Goal: Task Accomplishment & Management: Use online tool/utility

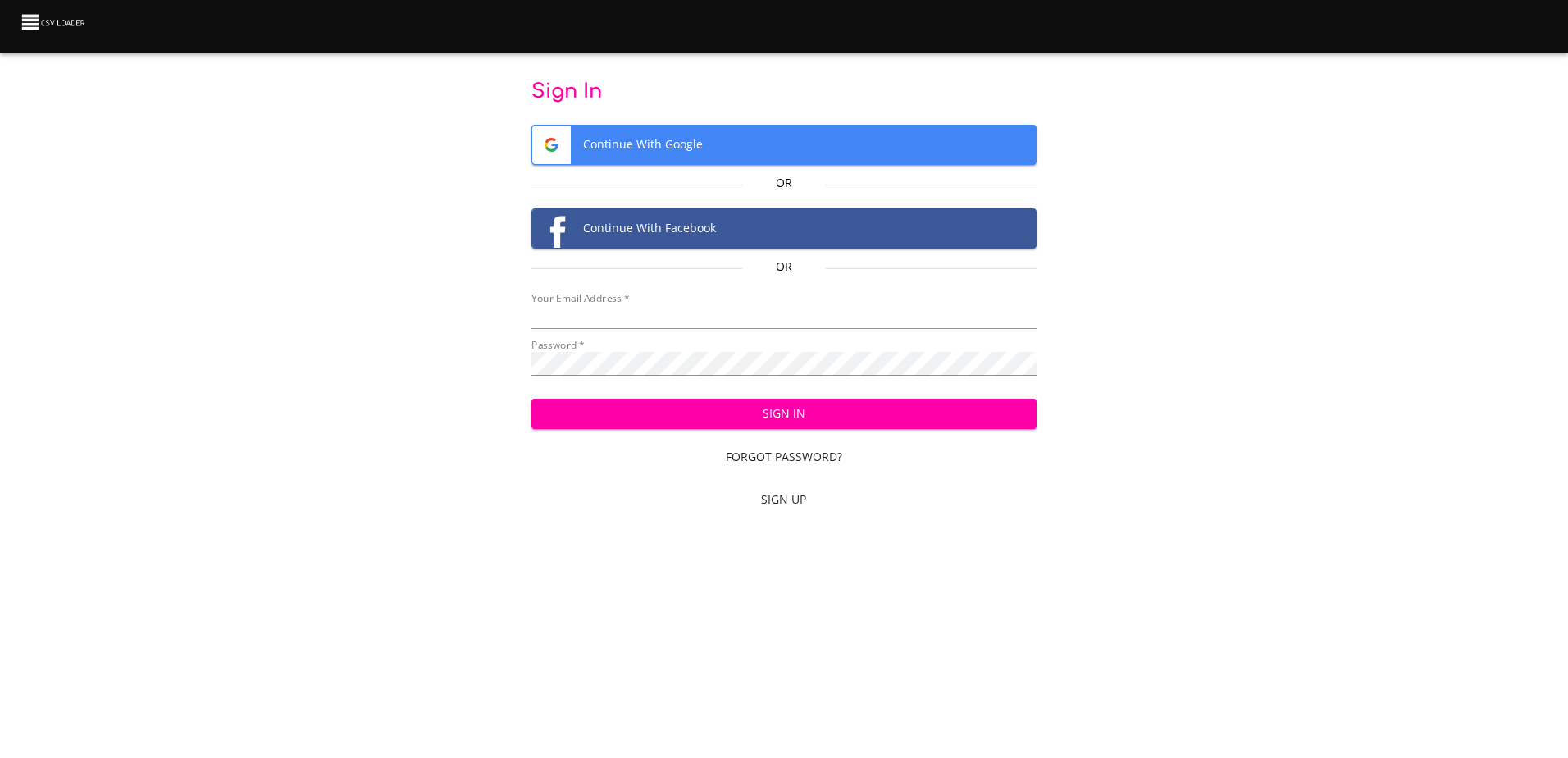
type input "[EMAIL_ADDRESS][DOMAIN_NAME]"
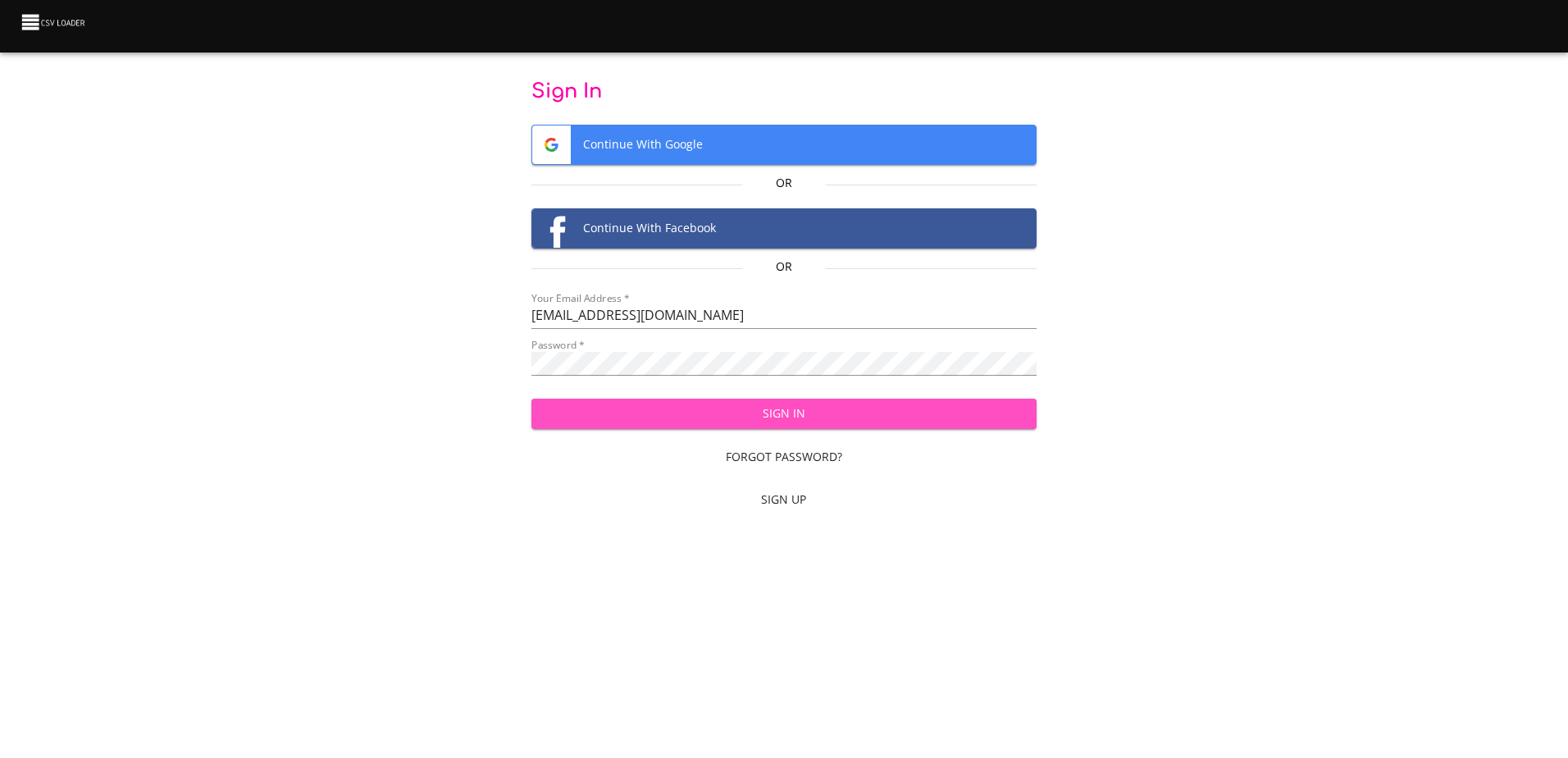
click at [773, 404] on span "Sign In" at bounding box center [784, 413] width 479 height 20
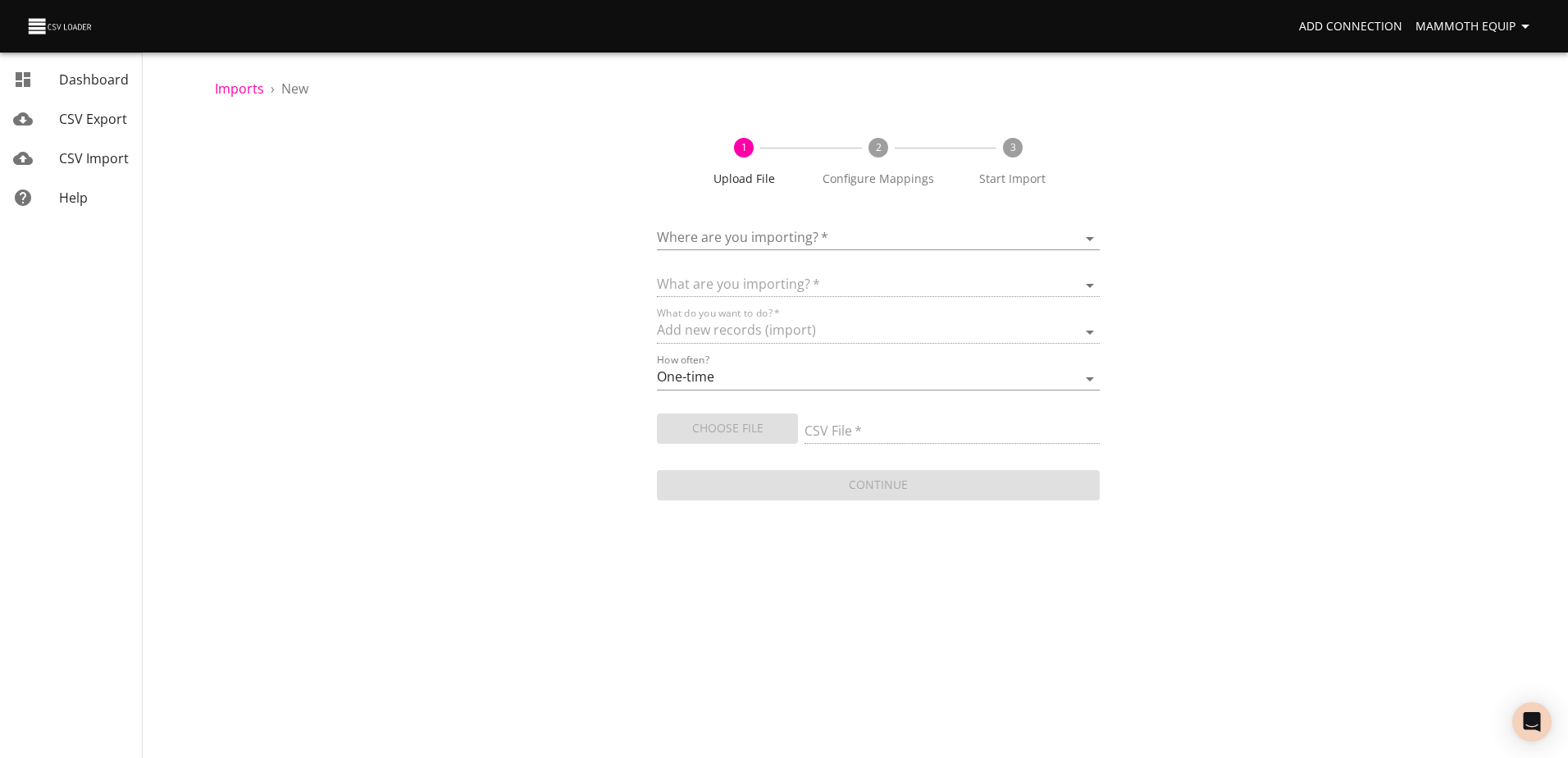
click at [1086, 230] on body "Add Connection Mammoth Equip Dashboard CSV Export CSV Import Help Imports › New…" at bounding box center [784, 379] width 1568 height 758
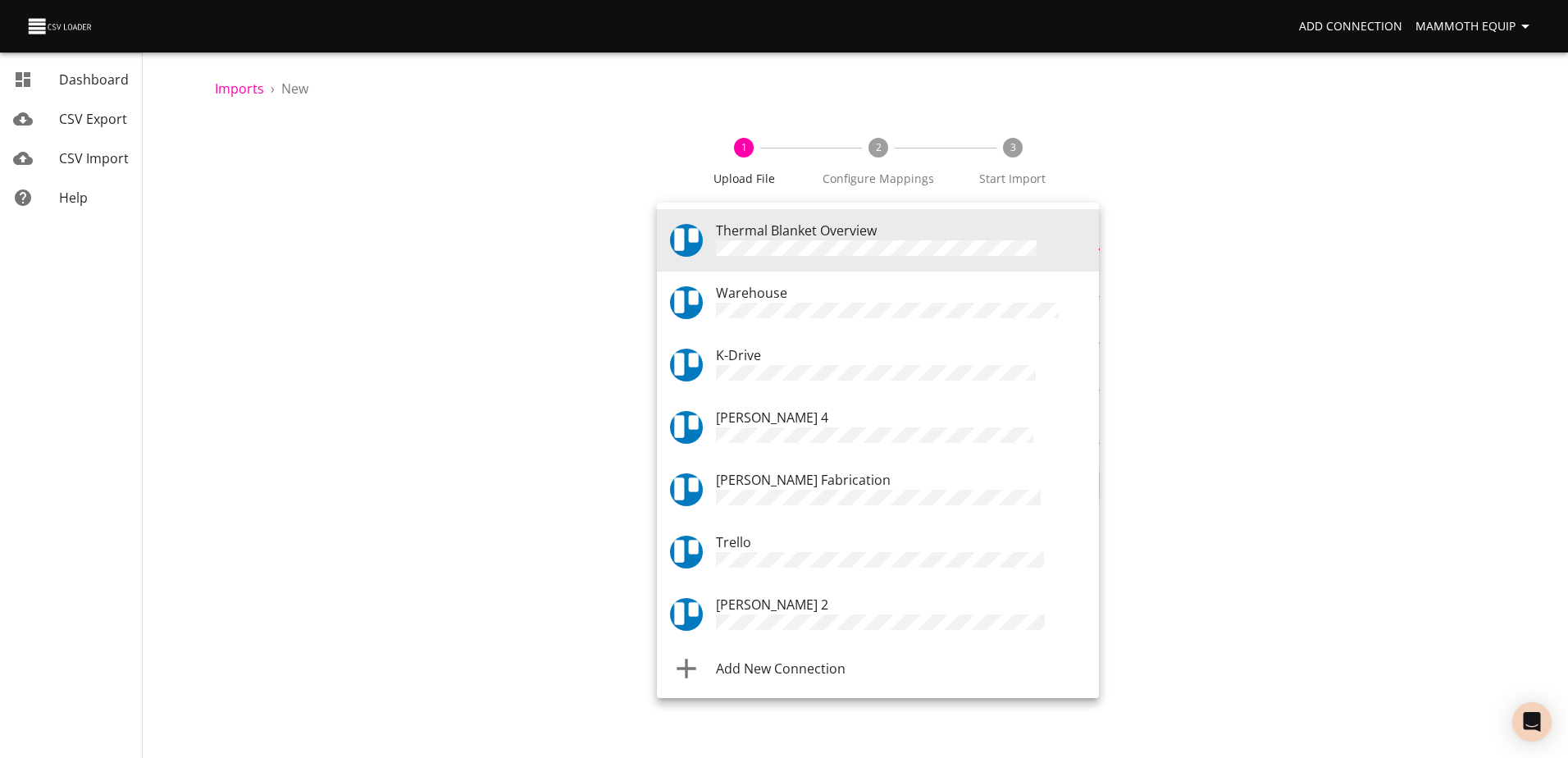
click at [769, 293] on span "Warehouse" at bounding box center [751, 292] width 72 height 18
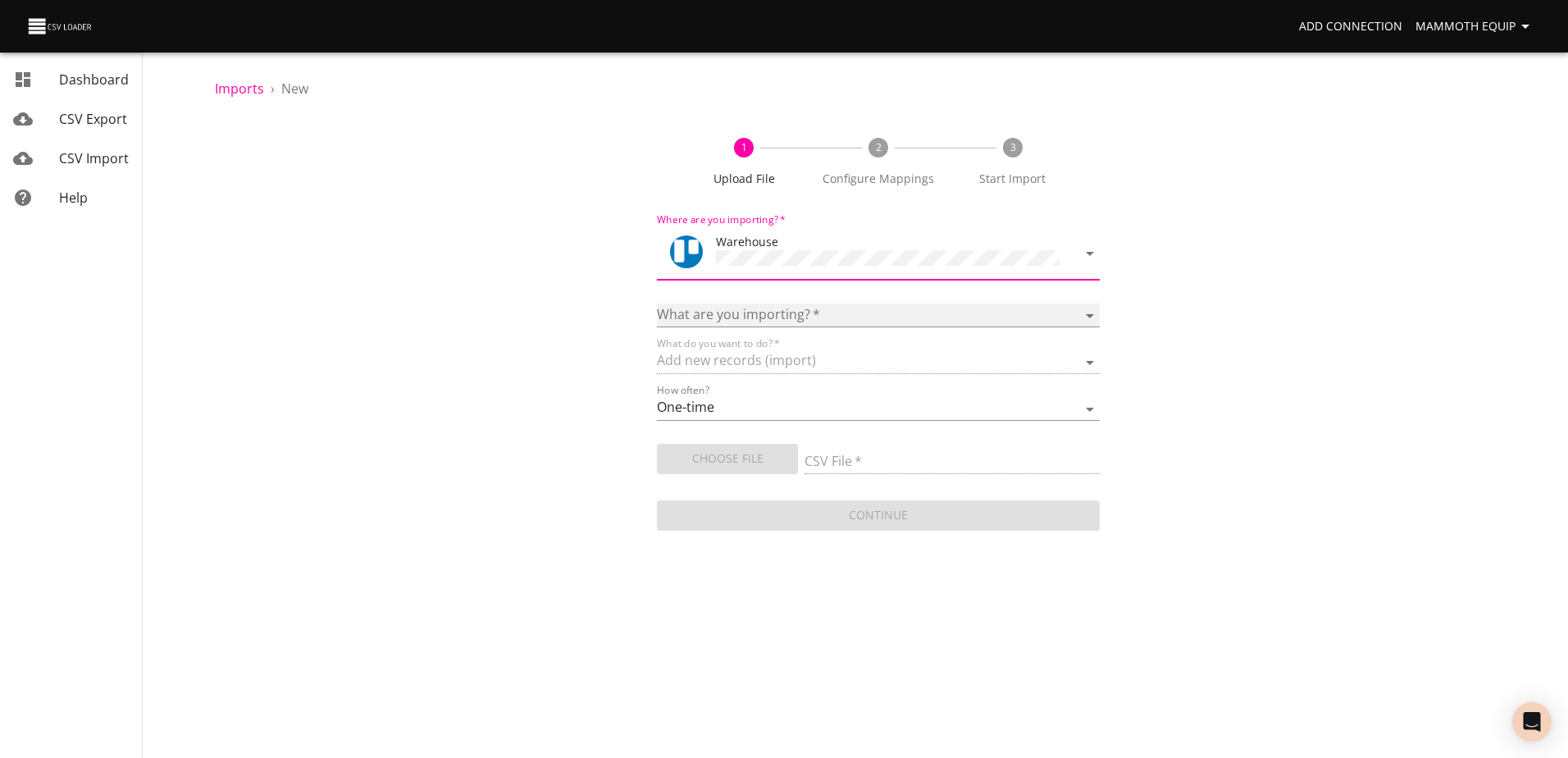
drag, startPoint x: 1088, startPoint y: 304, endPoint x: 1016, endPoint y: 321, distance: 74.0
click at [1086, 304] on select "Boards Cards Checkitems Checklists" at bounding box center [877, 315] width 442 height 24
select select "cards"
click at [656, 304] on select "Boards Cards Checkitems Checklists" at bounding box center [877, 315] width 442 height 24
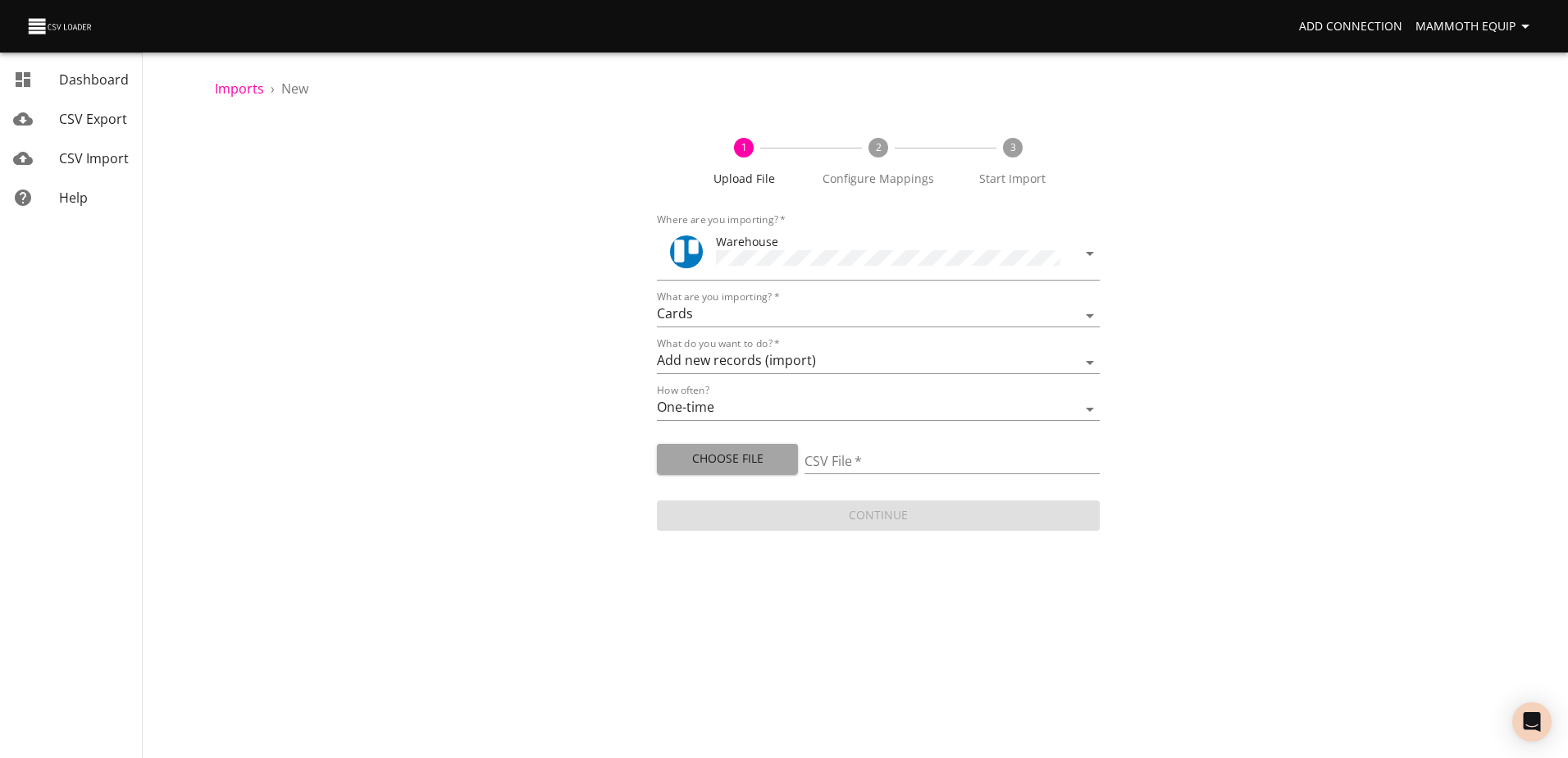
click at [768, 460] on span "Choose File" at bounding box center [727, 458] width 115 height 20
type input "Import1.xlsx"
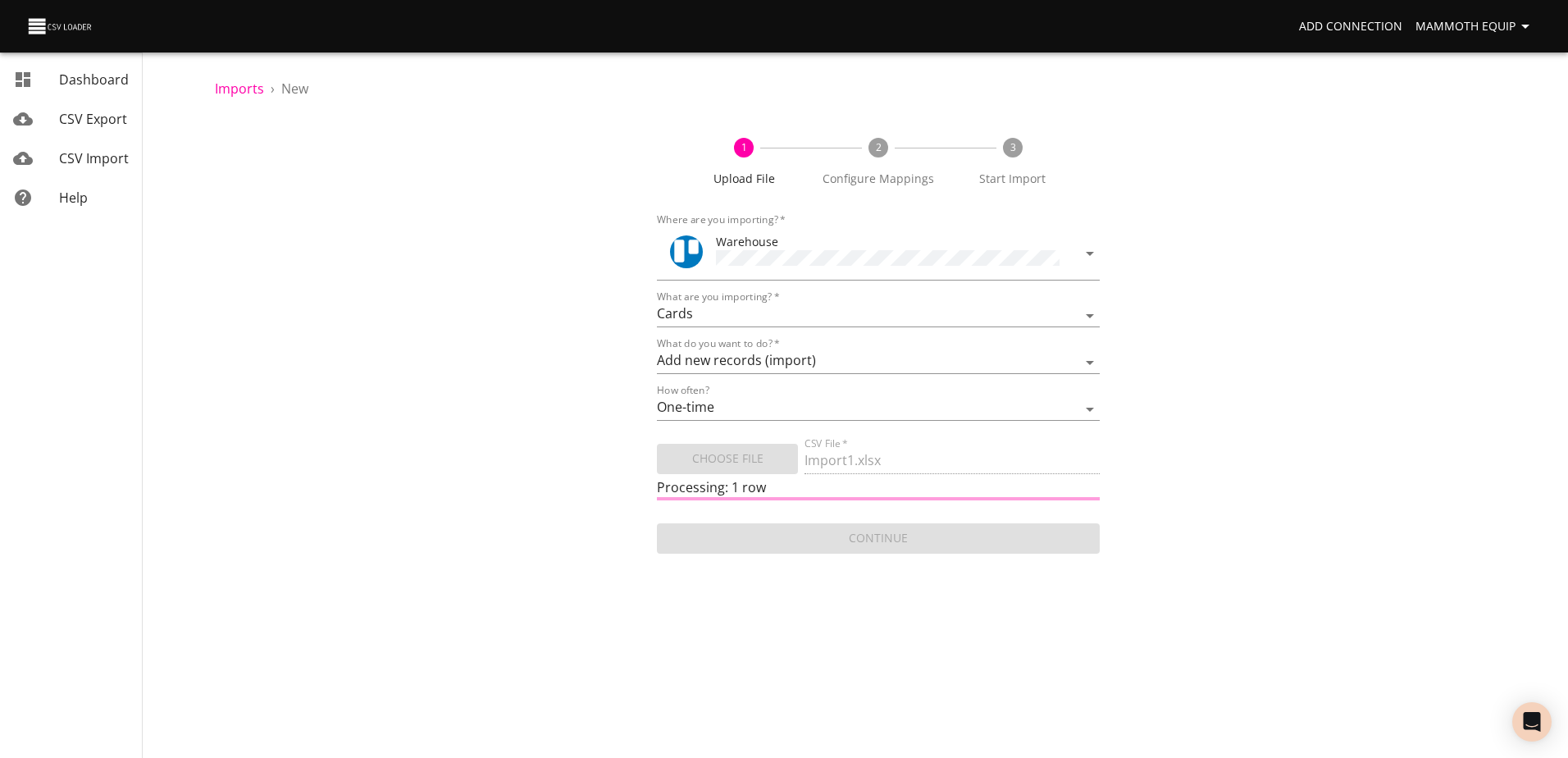
click at [733, 628] on body "Add Connection Mammoth Equip Dashboard CSV Export CSV Import Help Imports › New…" at bounding box center [784, 379] width 1568 height 758
click at [761, 638] on body "Add Connection Mammoth Equip Dashboard CSV Export CSV Import Help Imports › New…" at bounding box center [784, 379] width 1568 height 758
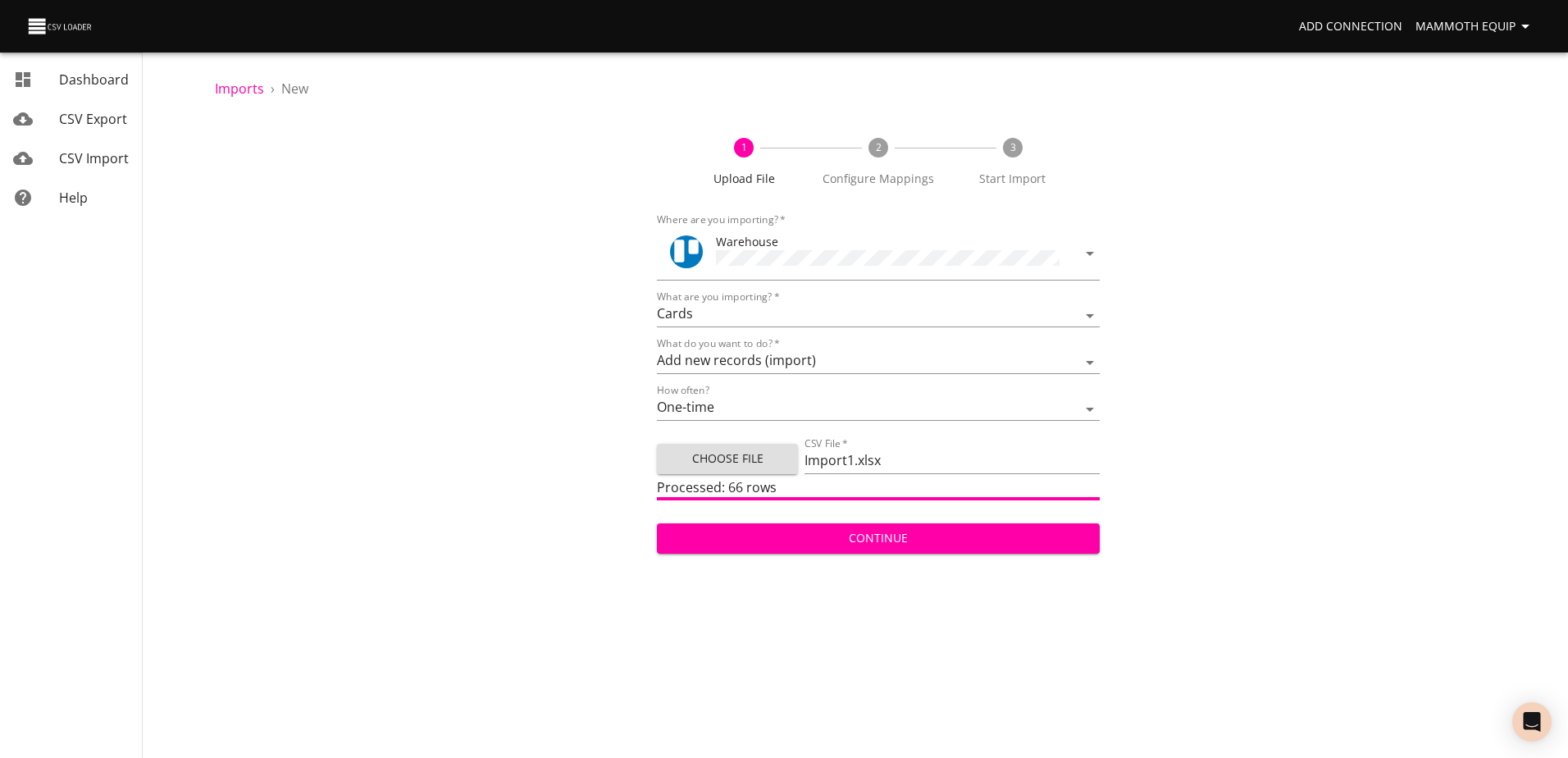
click at [728, 535] on span "Continue" at bounding box center [877, 538] width 416 height 20
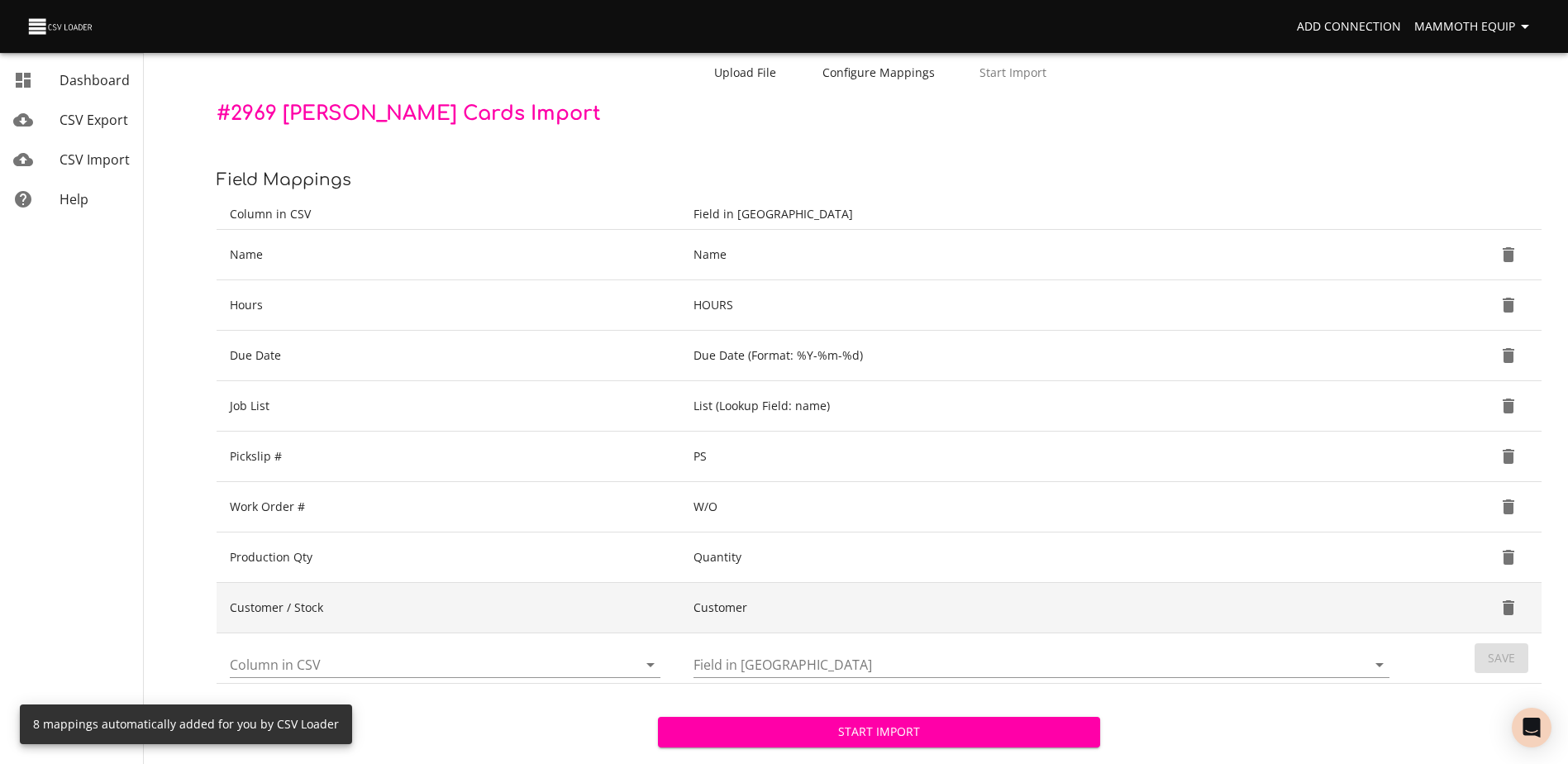
scroll to position [174, 0]
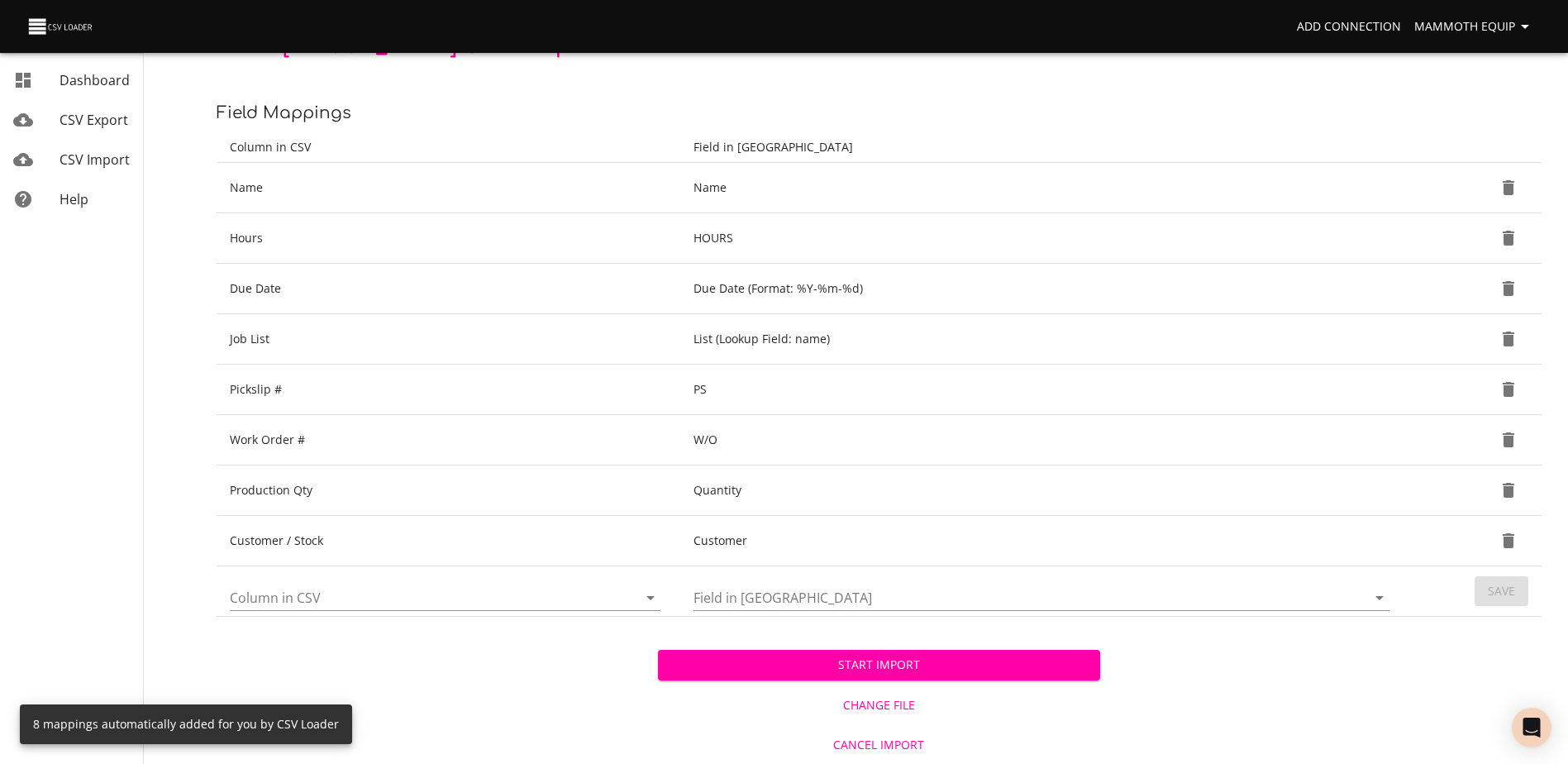
click at [761, 669] on span "Start Import" at bounding box center [878, 665] width 415 height 20
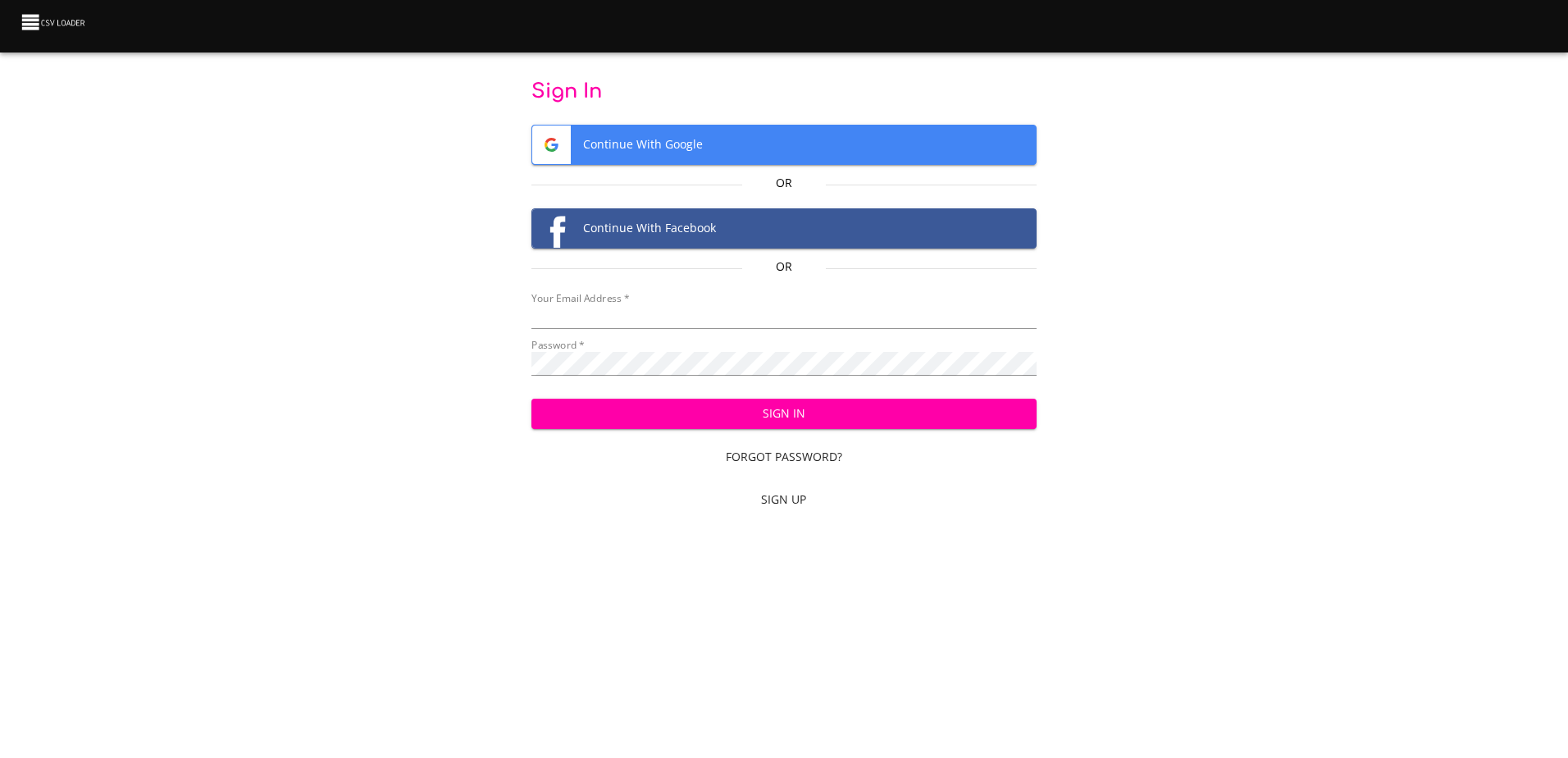
type input "mammothequipment10@gmail.com"
click at [877, 412] on span "Sign In" at bounding box center [784, 413] width 479 height 20
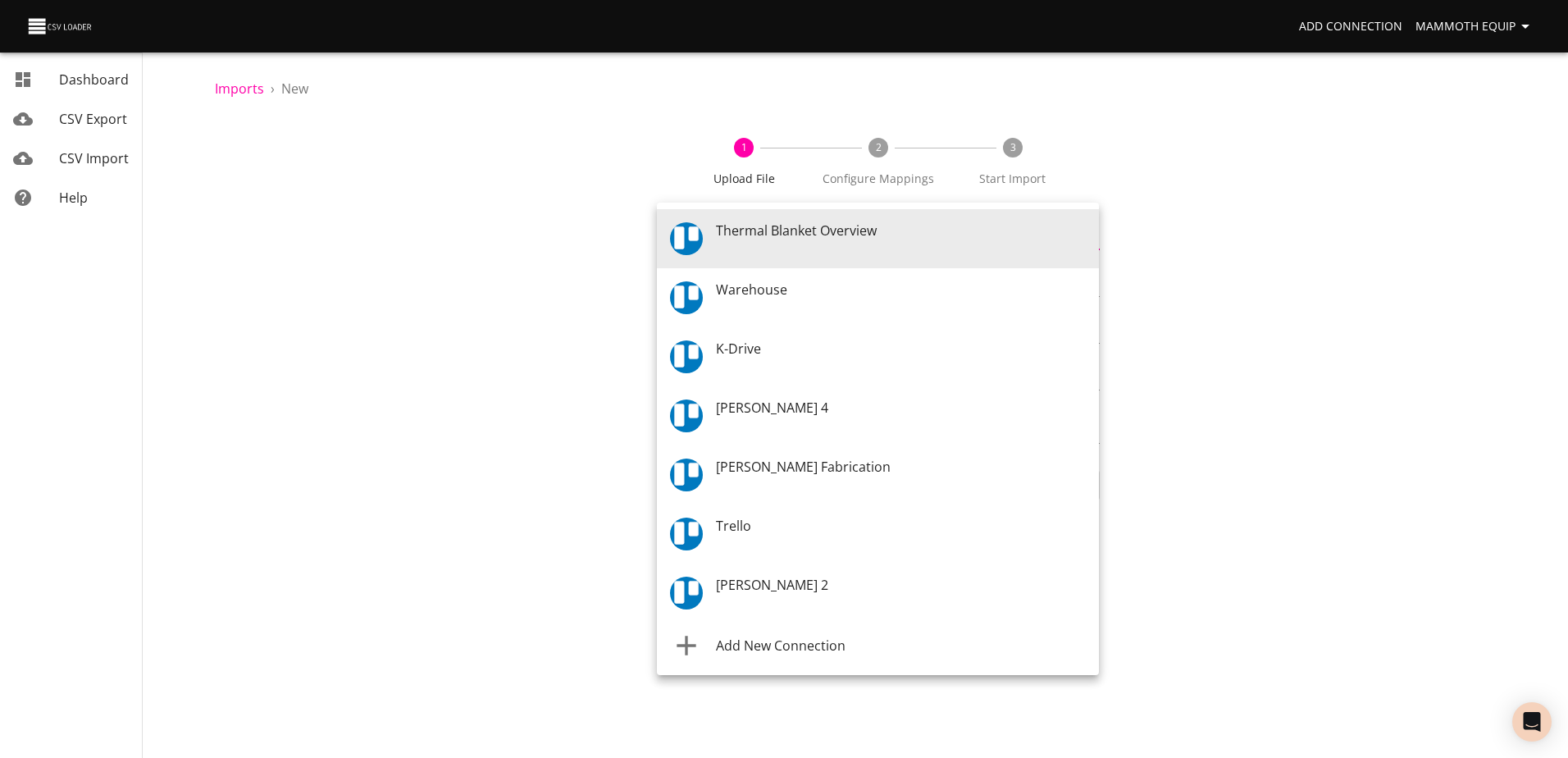
click at [1088, 236] on body "Add Connection Mammoth Equip Dashboard CSV Export CSV Import Help Imports › New…" at bounding box center [784, 379] width 1568 height 758
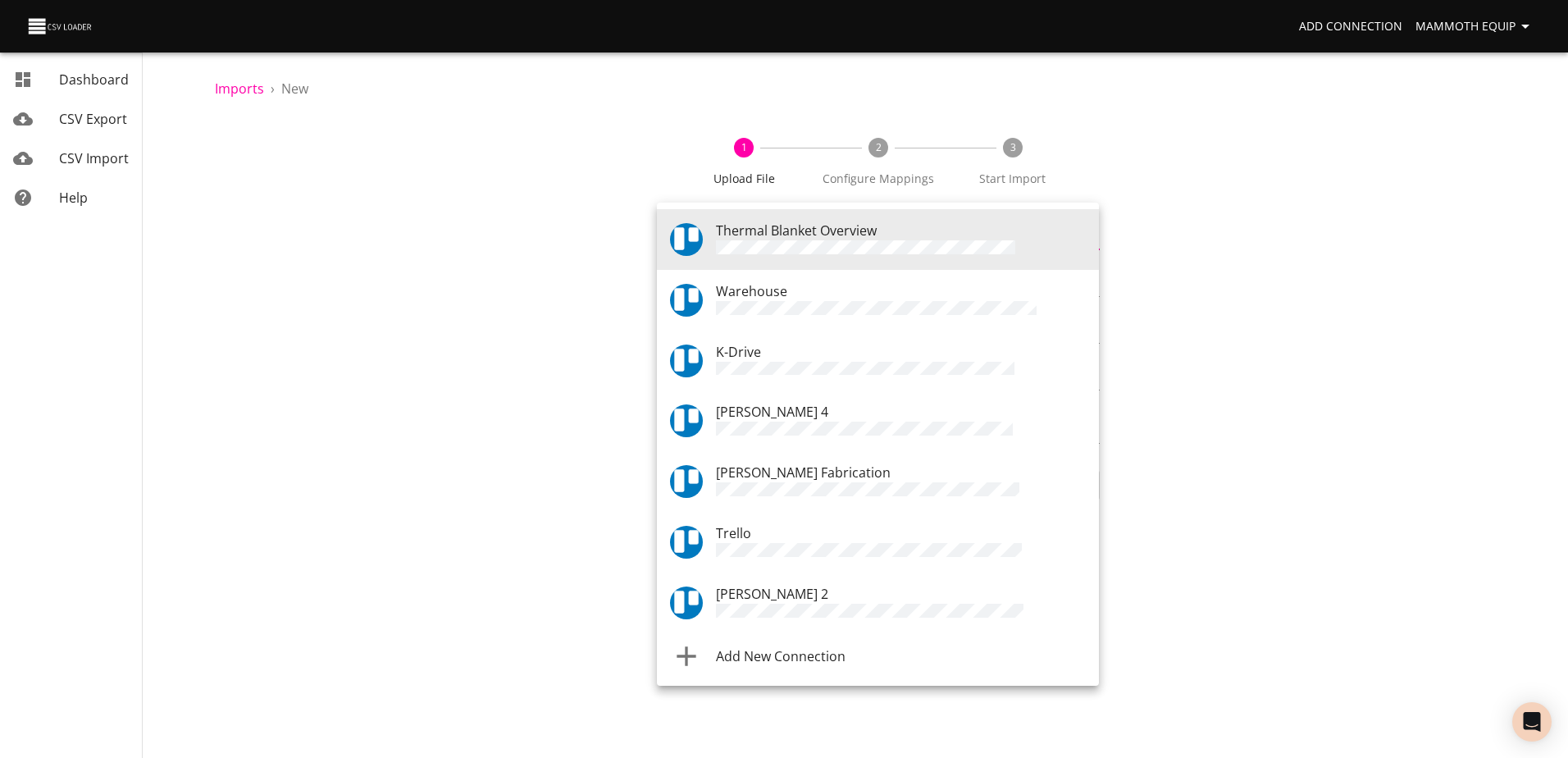
click at [738, 297] on span "Warehouse" at bounding box center [751, 291] width 72 height 18
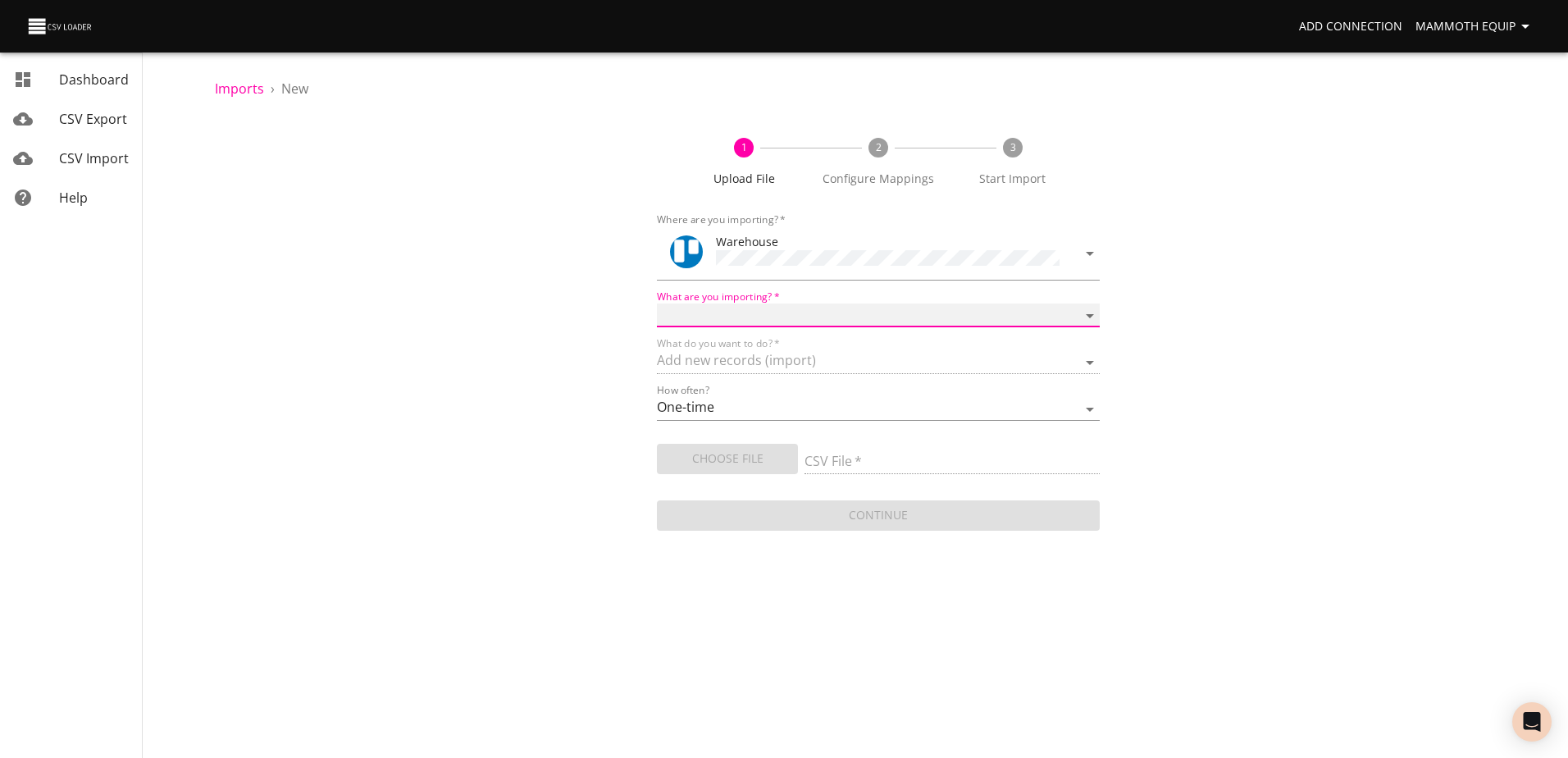
click at [1088, 308] on select "Boards Cards Checkitems Checklists" at bounding box center [877, 315] width 442 height 24
select select "cards"
click at [656, 304] on select "Boards Cards Checkitems Checklists" at bounding box center [877, 315] width 442 height 24
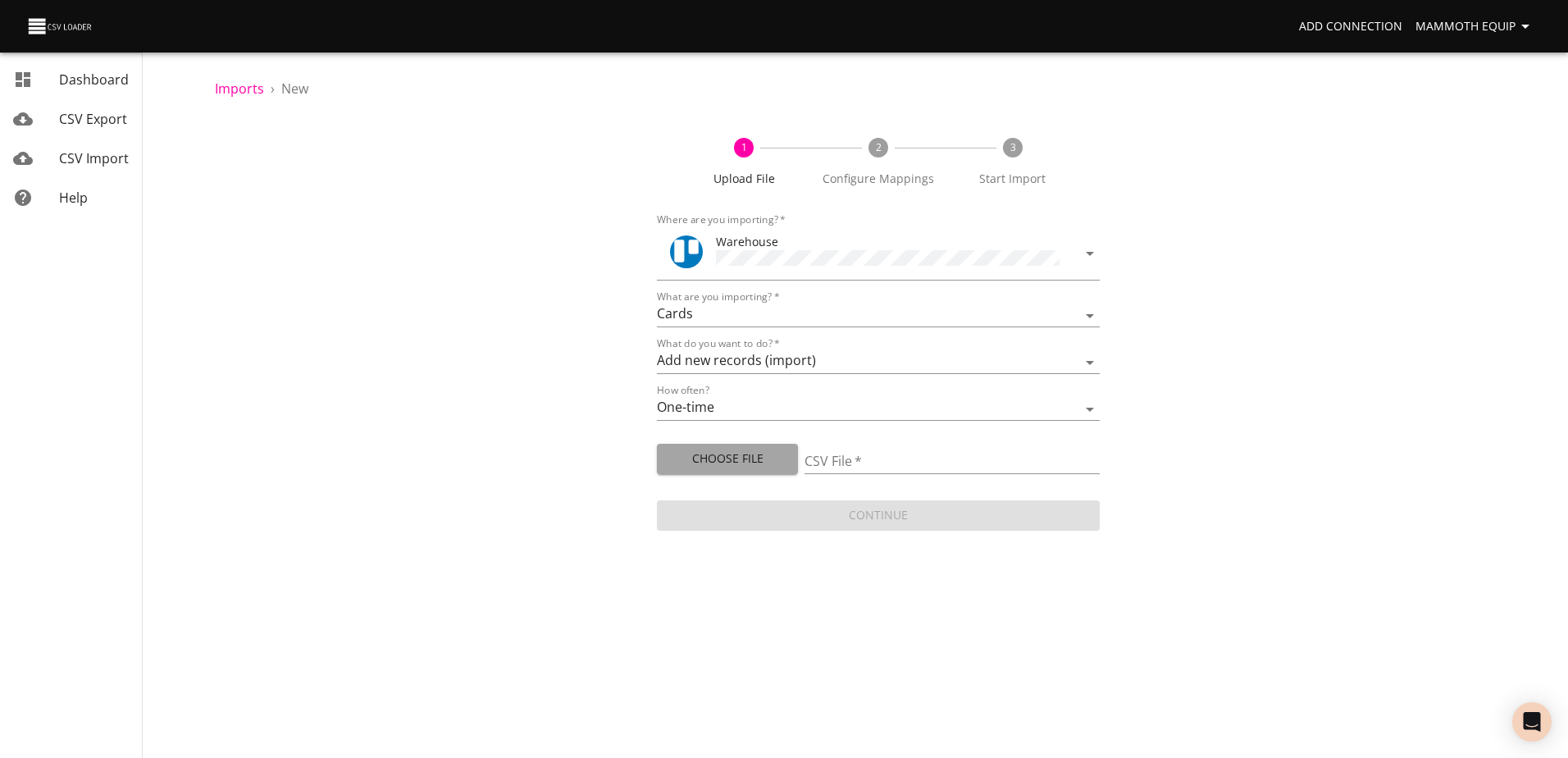
click at [722, 456] on span "Choose File" at bounding box center [727, 458] width 115 height 20
type input "Import1.xlsx"
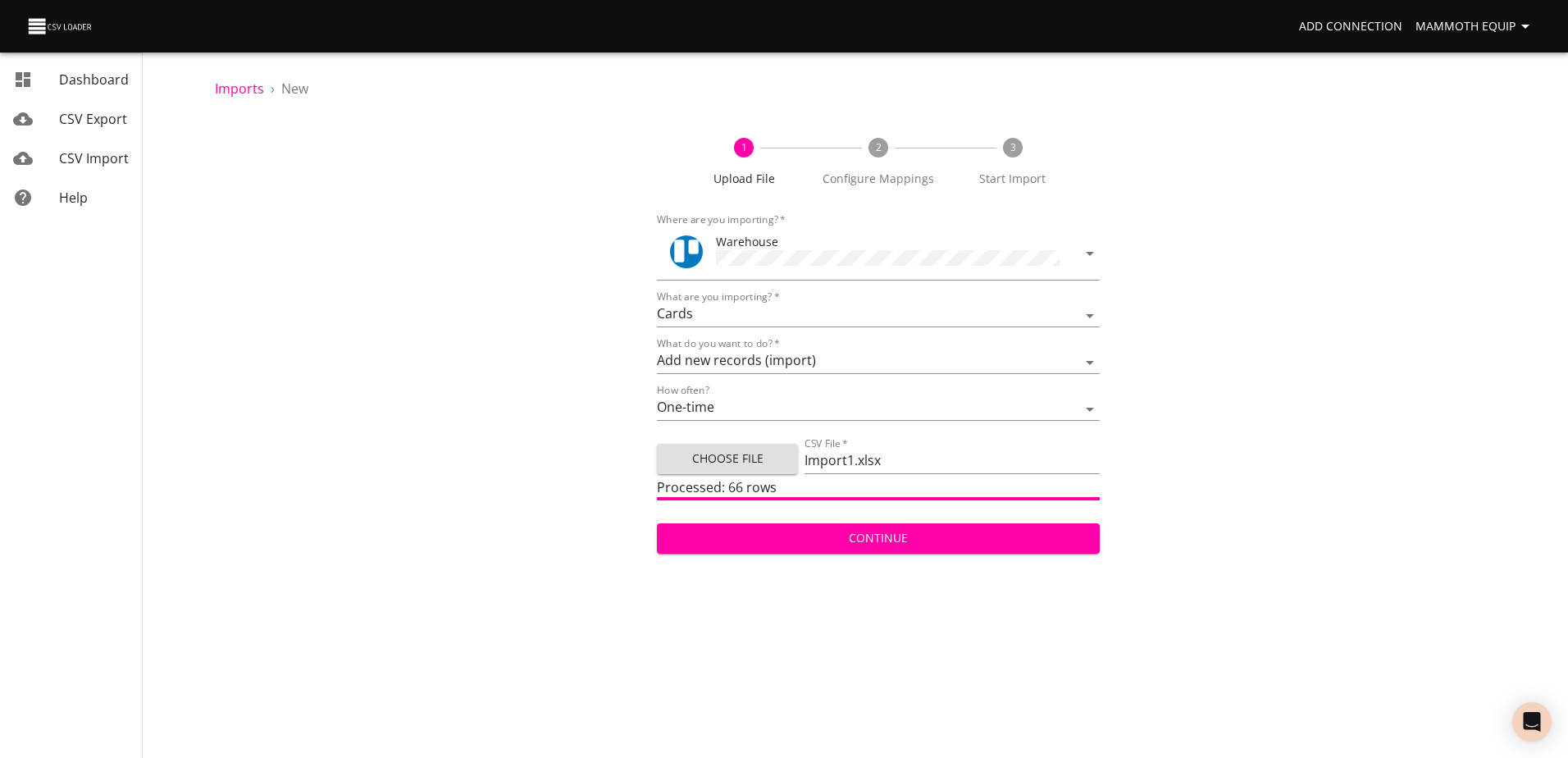
click at [870, 537] on span "Continue" at bounding box center [877, 538] width 416 height 20
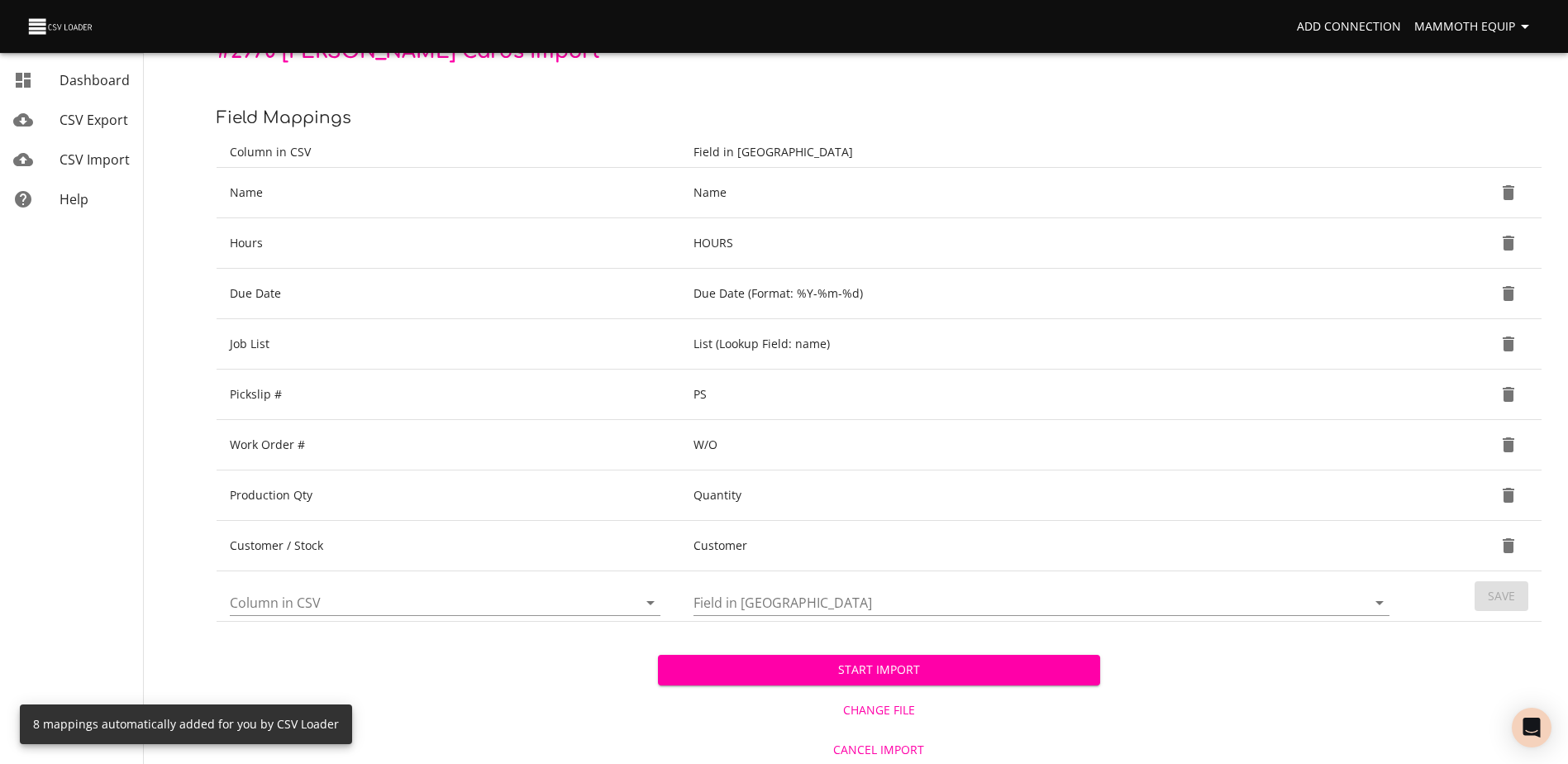
scroll to position [174, 0]
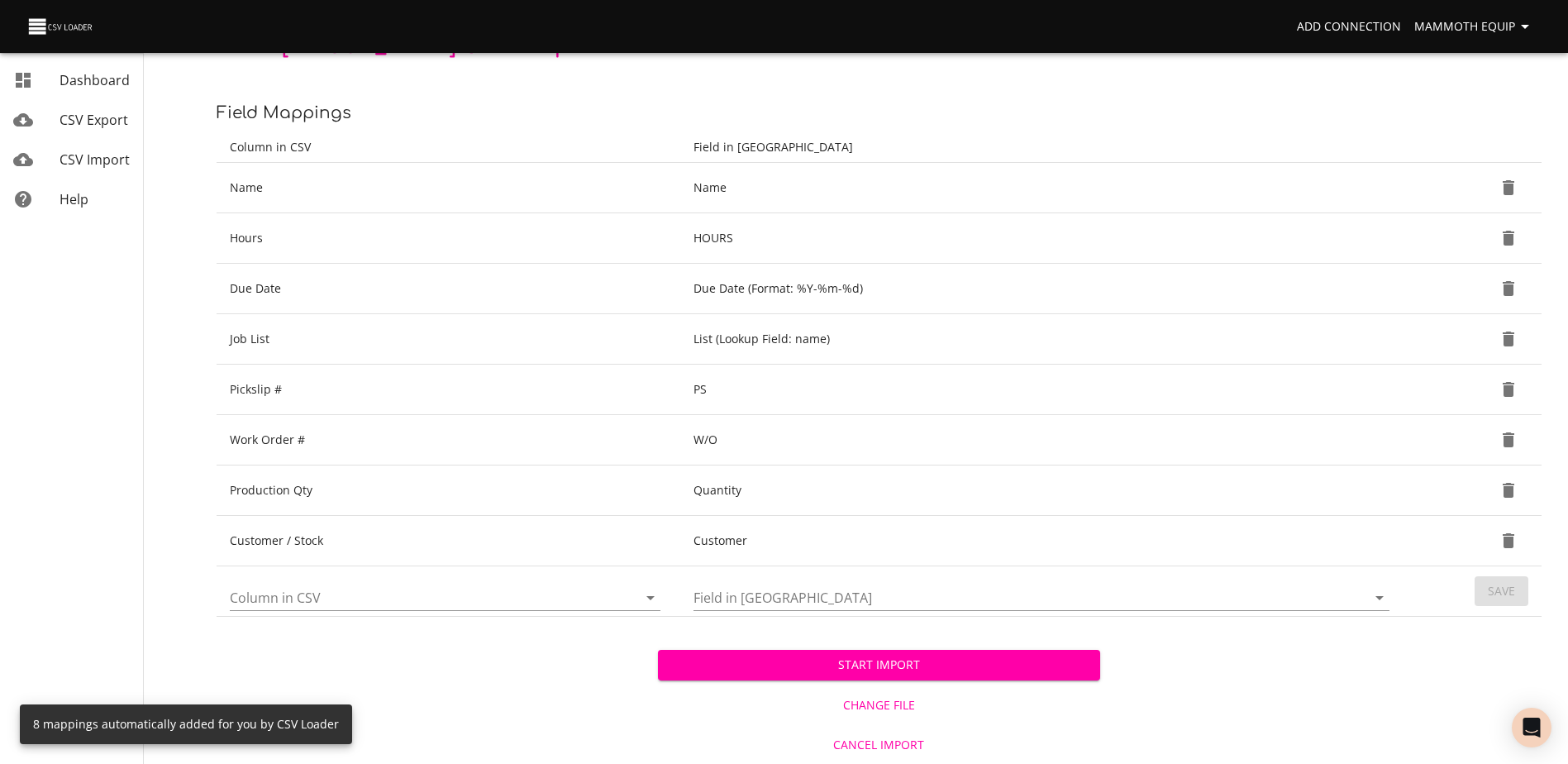
click at [727, 662] on span "Start Import" at bounding box center [878, 665] width 415 height 20
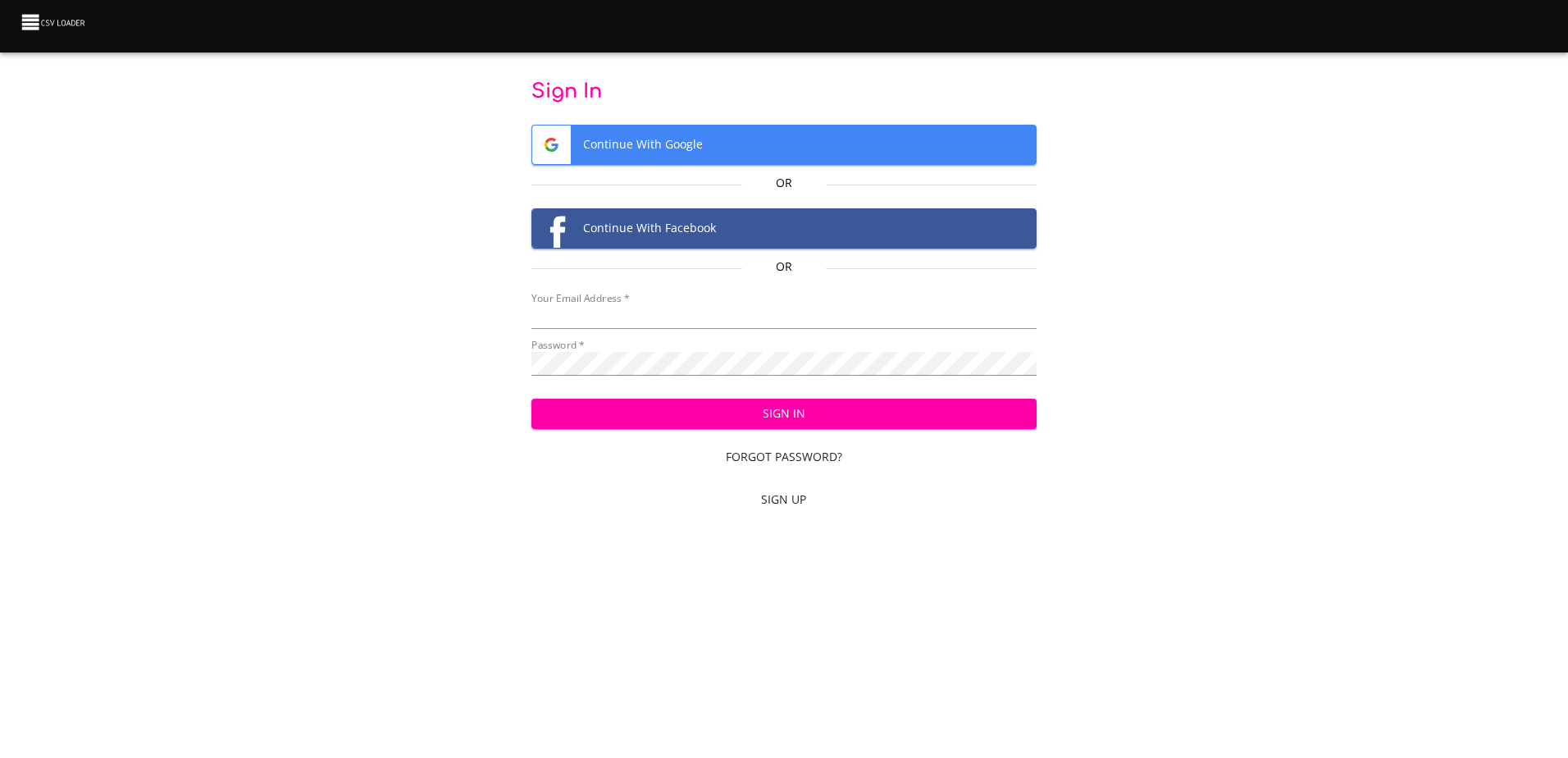
type input "[EMAIL_ADDRESS][DOMAIN_NAME]"
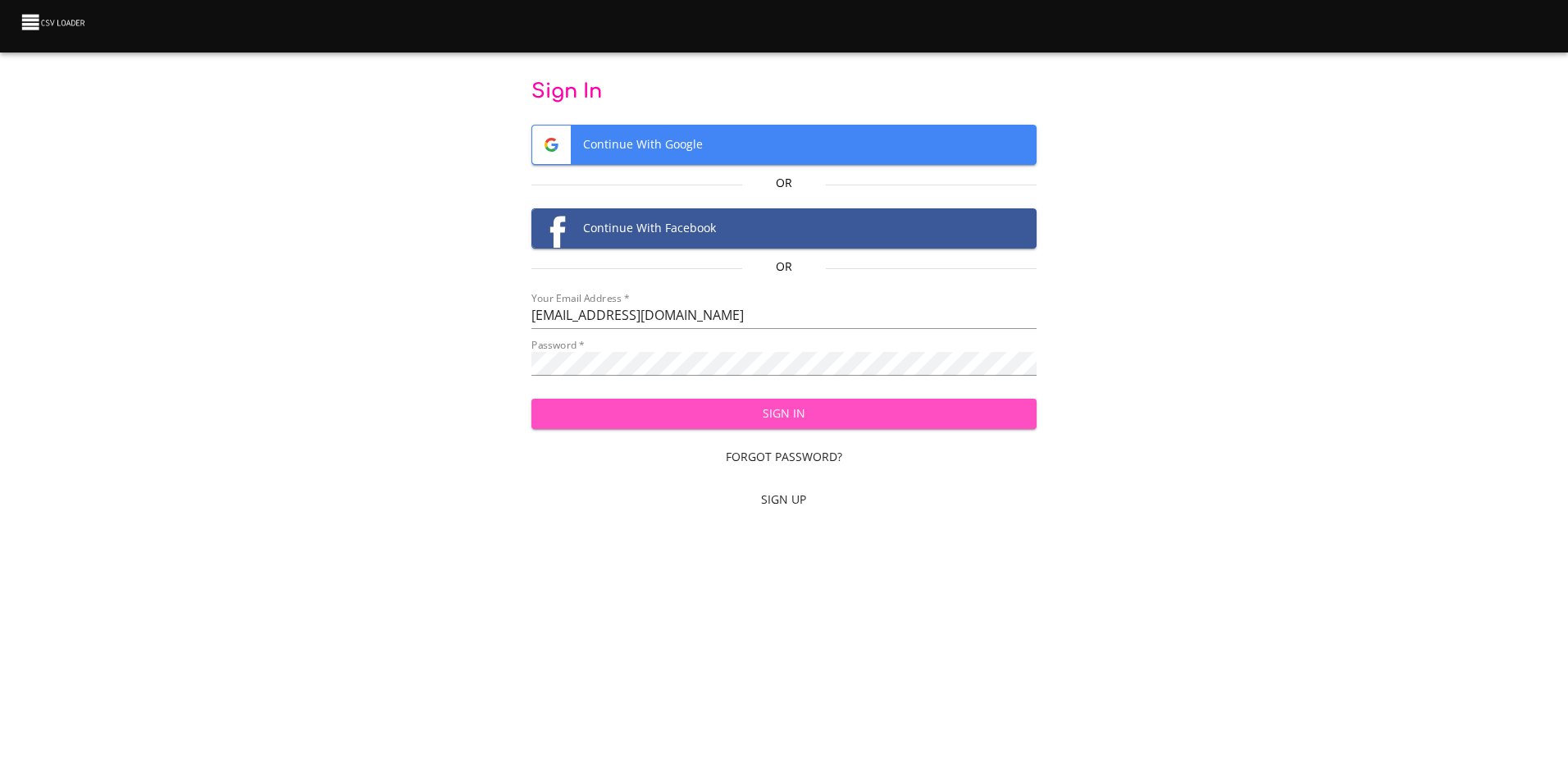
click at [817, 420] on span "Sign In" at bounding box center [784, 413] width 479 height 20
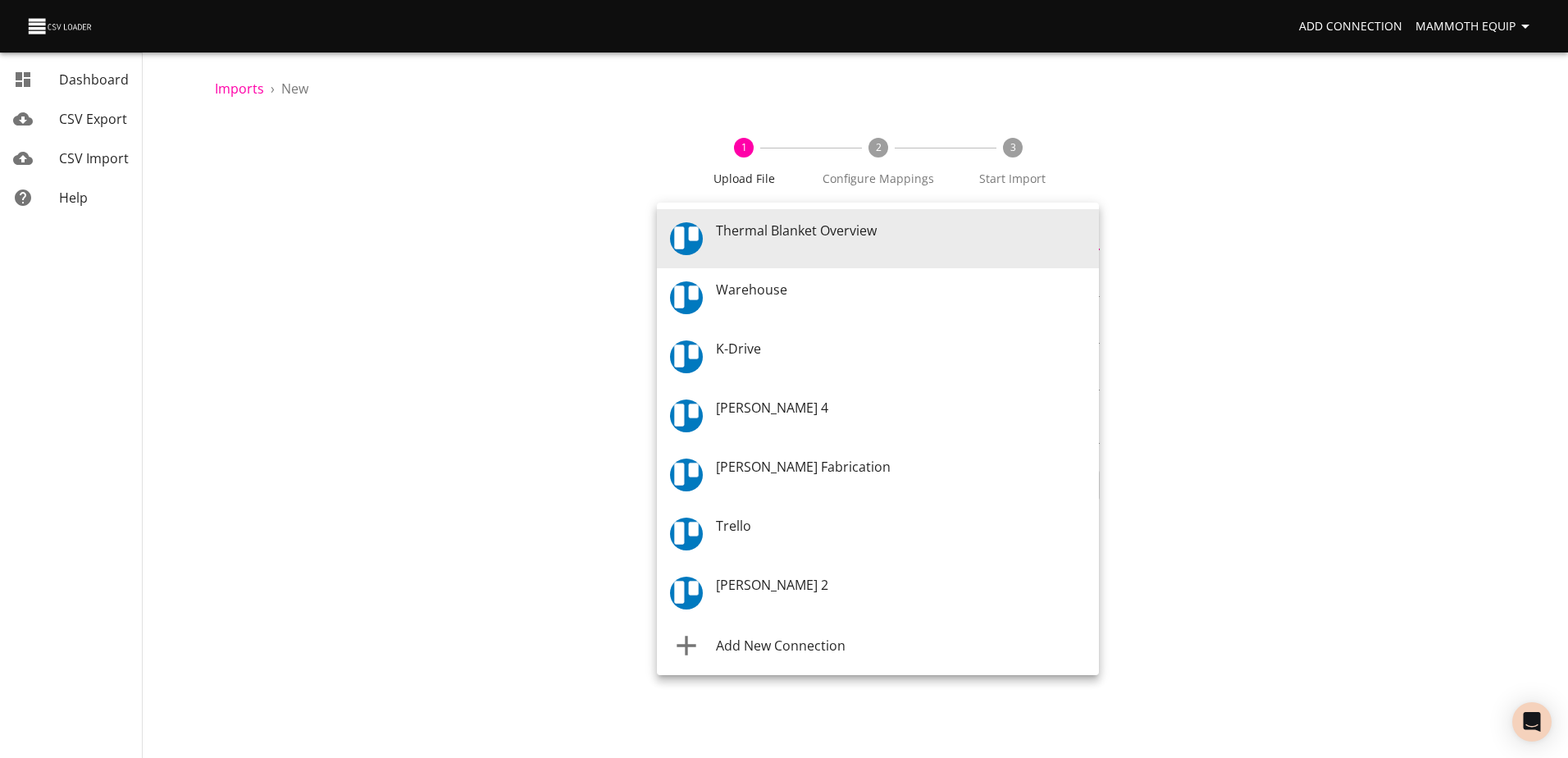
click at [1088, 244] on body "Add Connection Mammoth Equip Dashboard CSV Export CSV Import Help Imports › New…" at bounding box center [784, 379] width 1568 height 758
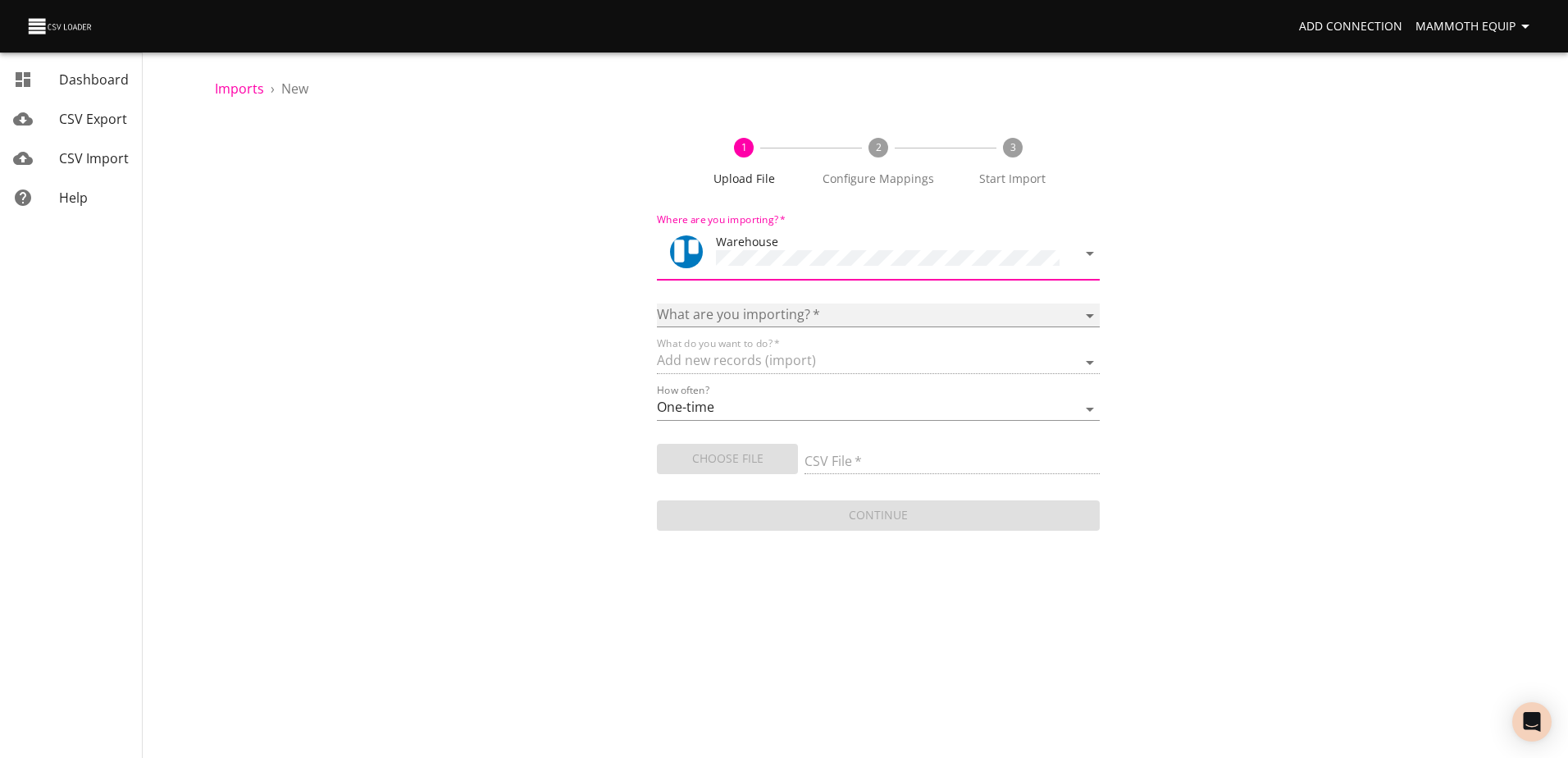
click at [1092, 313] on select "Boards Cards Checkitems Checklists" at bounding box center [877, 315] width 442 height 24
select select "cards"
click at [656, 304] on select "Boards Cards Checkitems Checklists" at bounding box center [877, 315] width 442 height 24
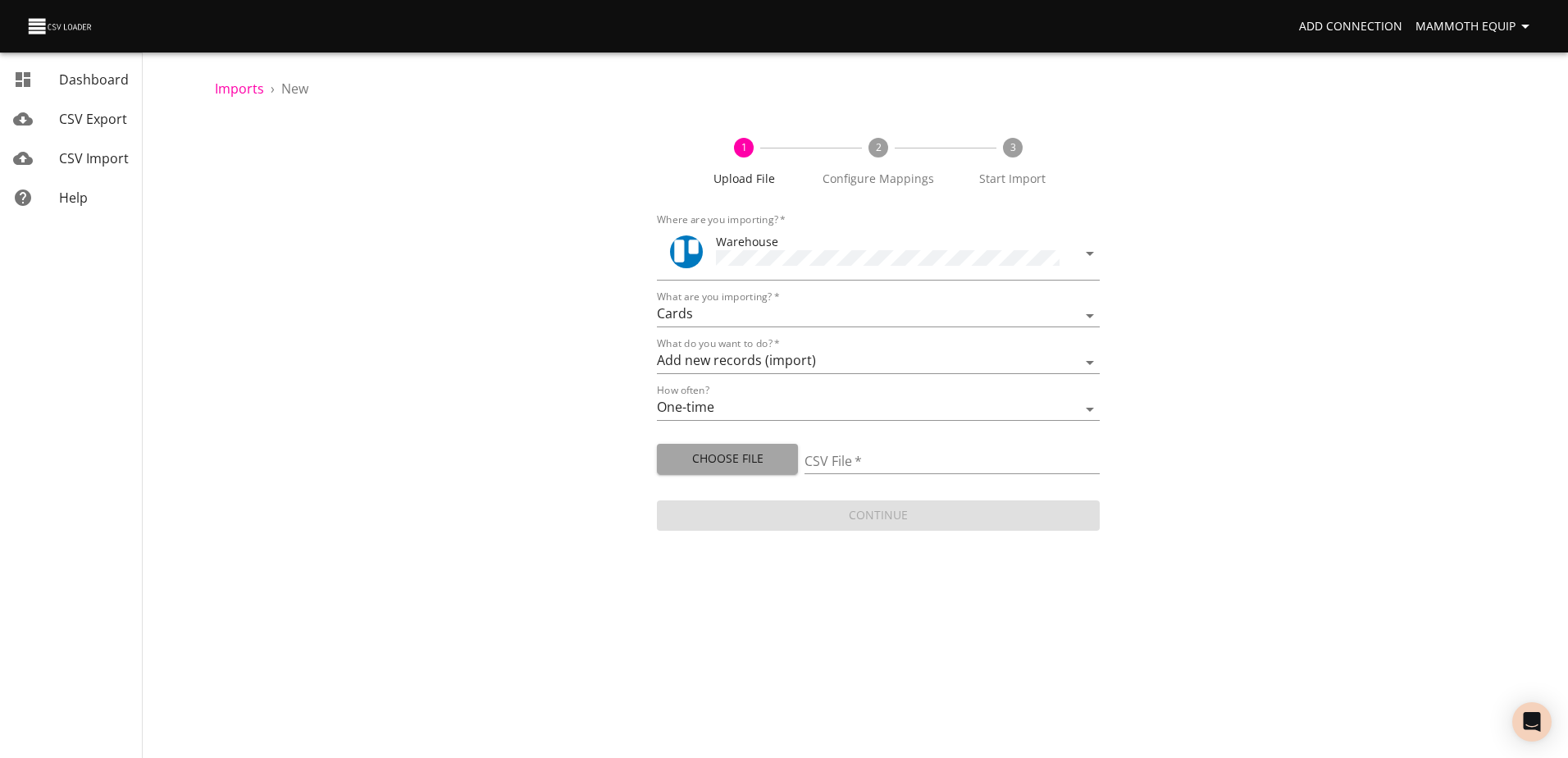
click at [743, 452] on span "Choose File" at bounding box center [727, 458] width 115 height 20
type input "Import1.xlsx"
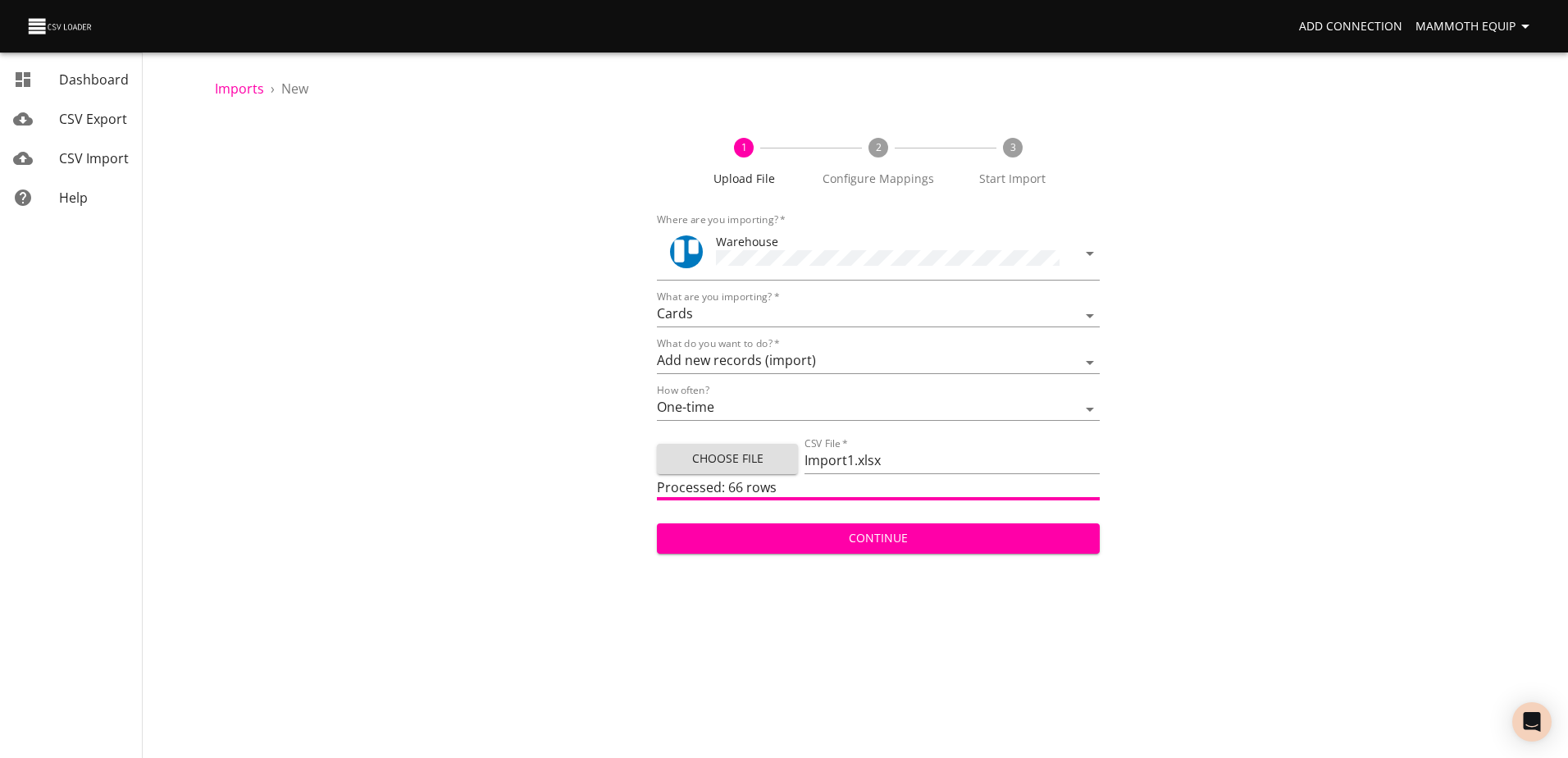
click at [895, 533] on span "Continue" at bounding box center [877, 538] width 416 height 20
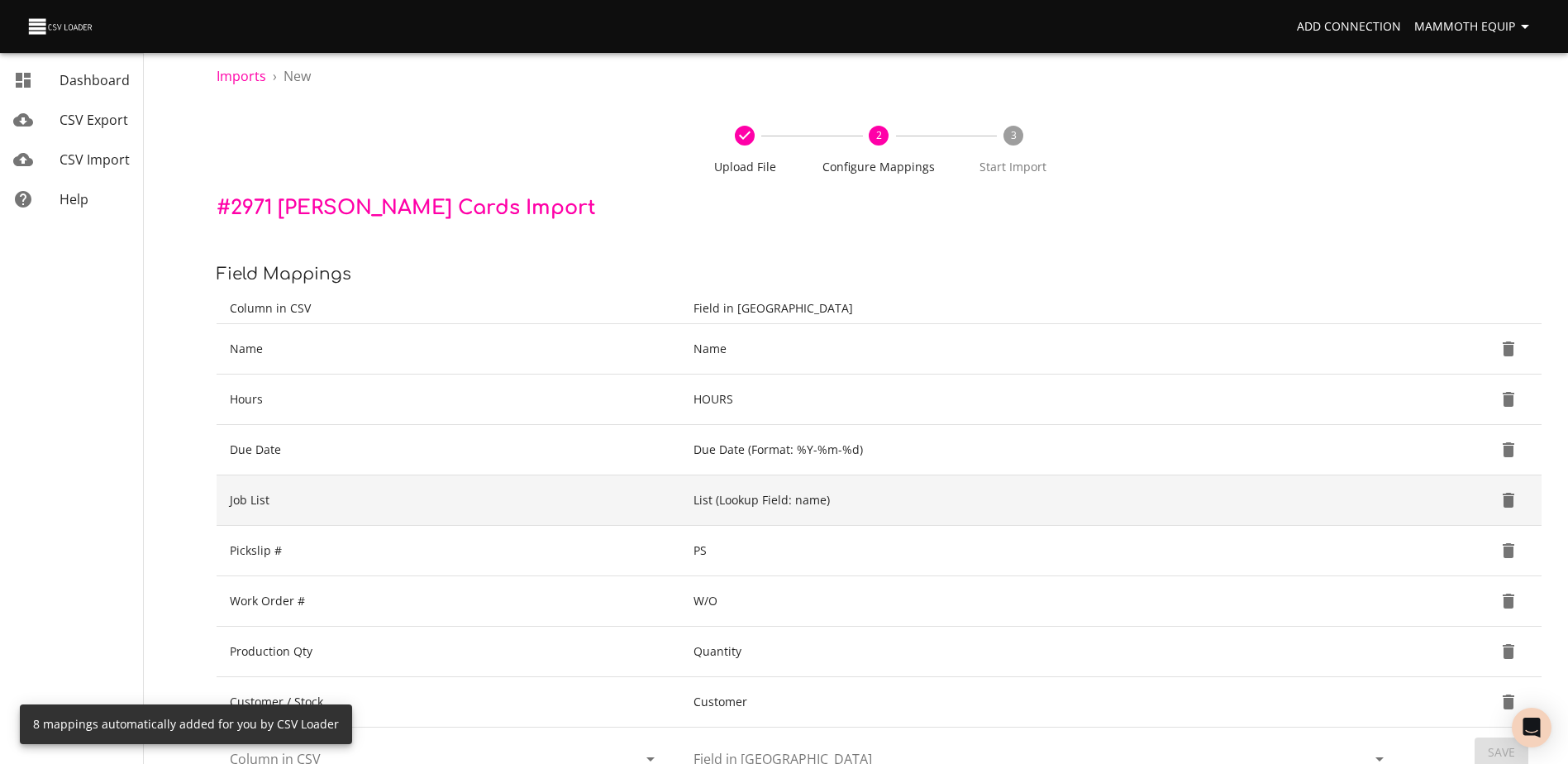
scroll to position [174, 0]
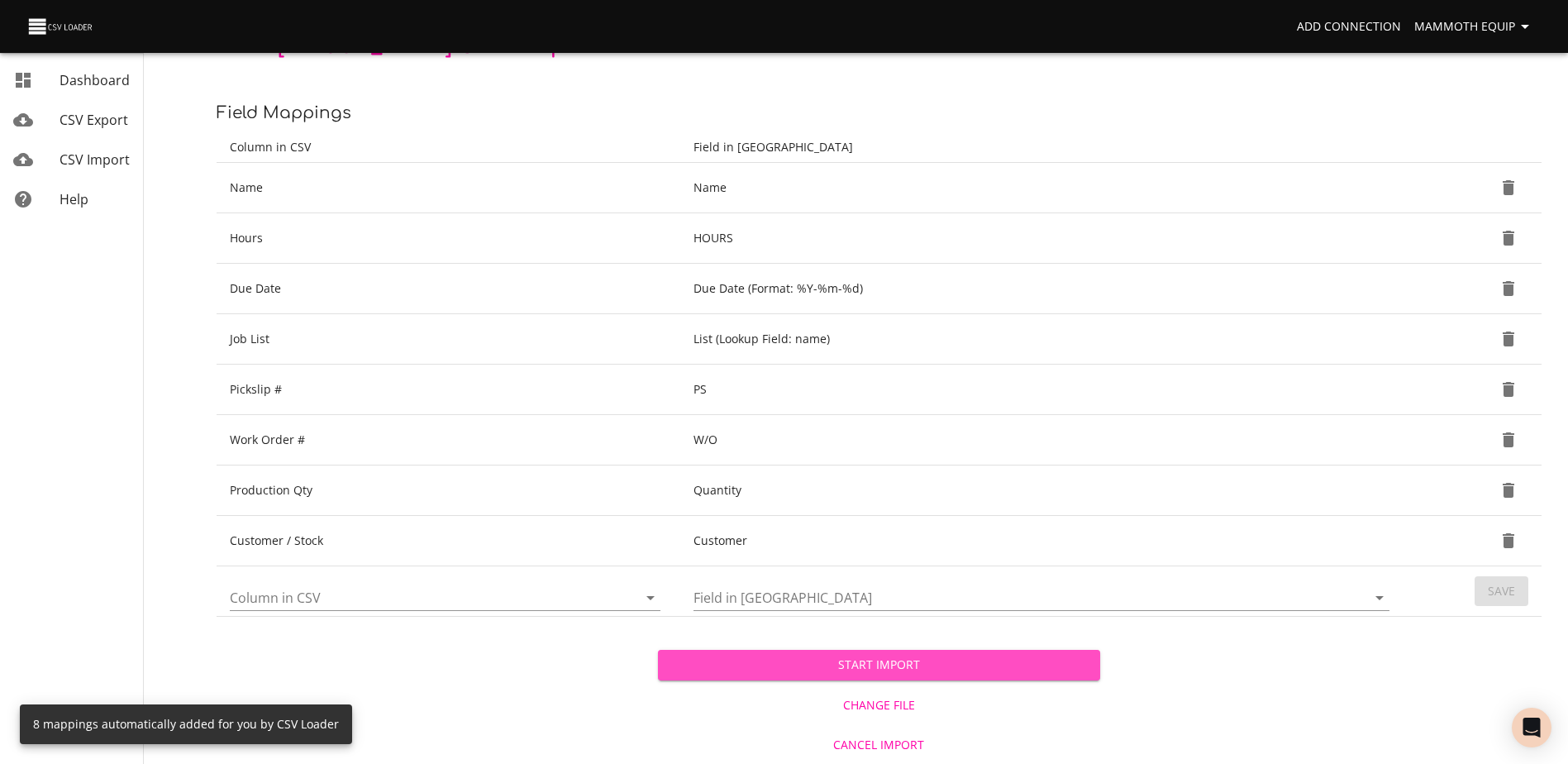
click at [846, 668] on span "Start Import" at bounding box center [878, 665] width 415 height 20
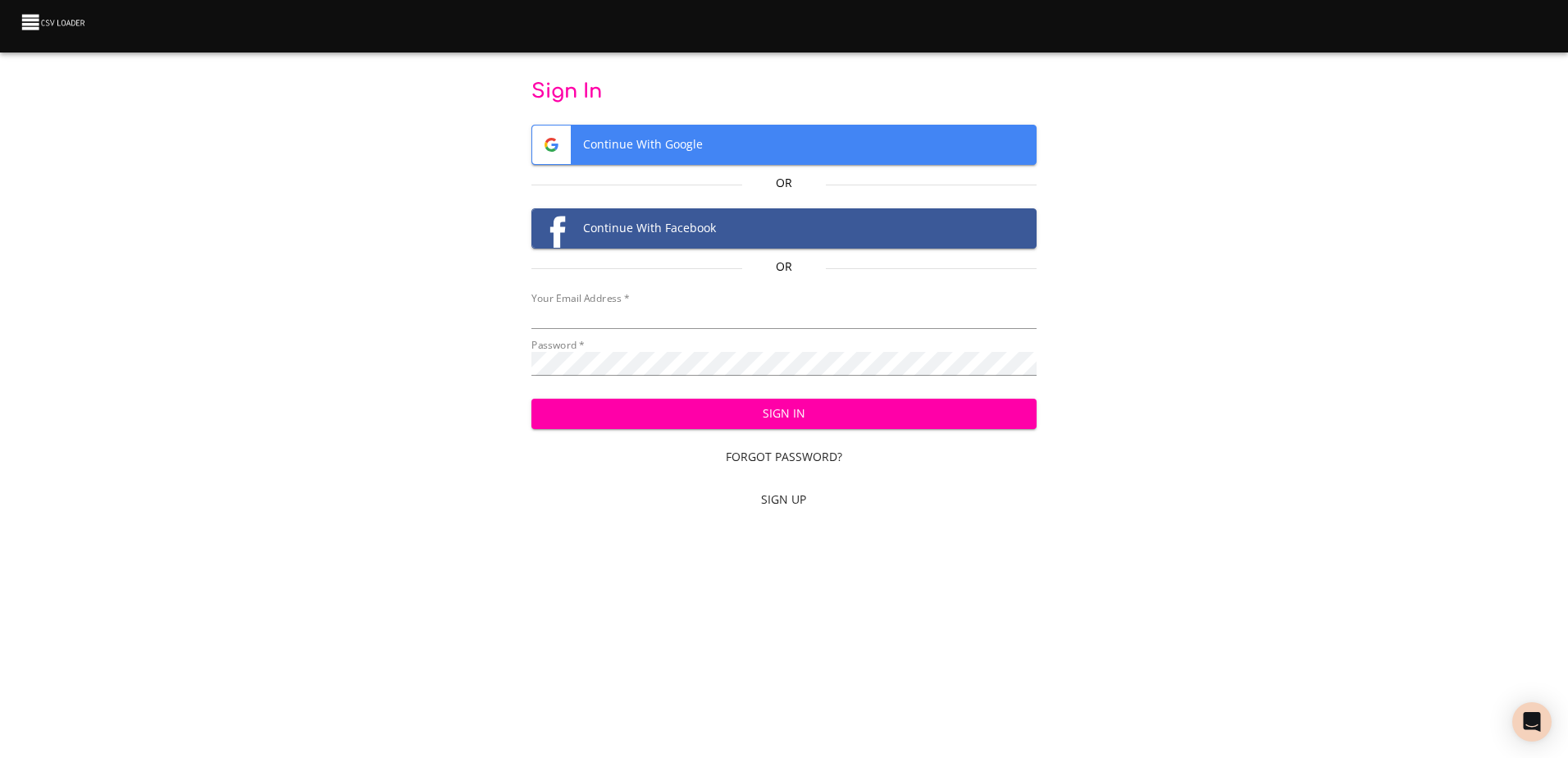
type input "mammothequipment10@gmail.com"
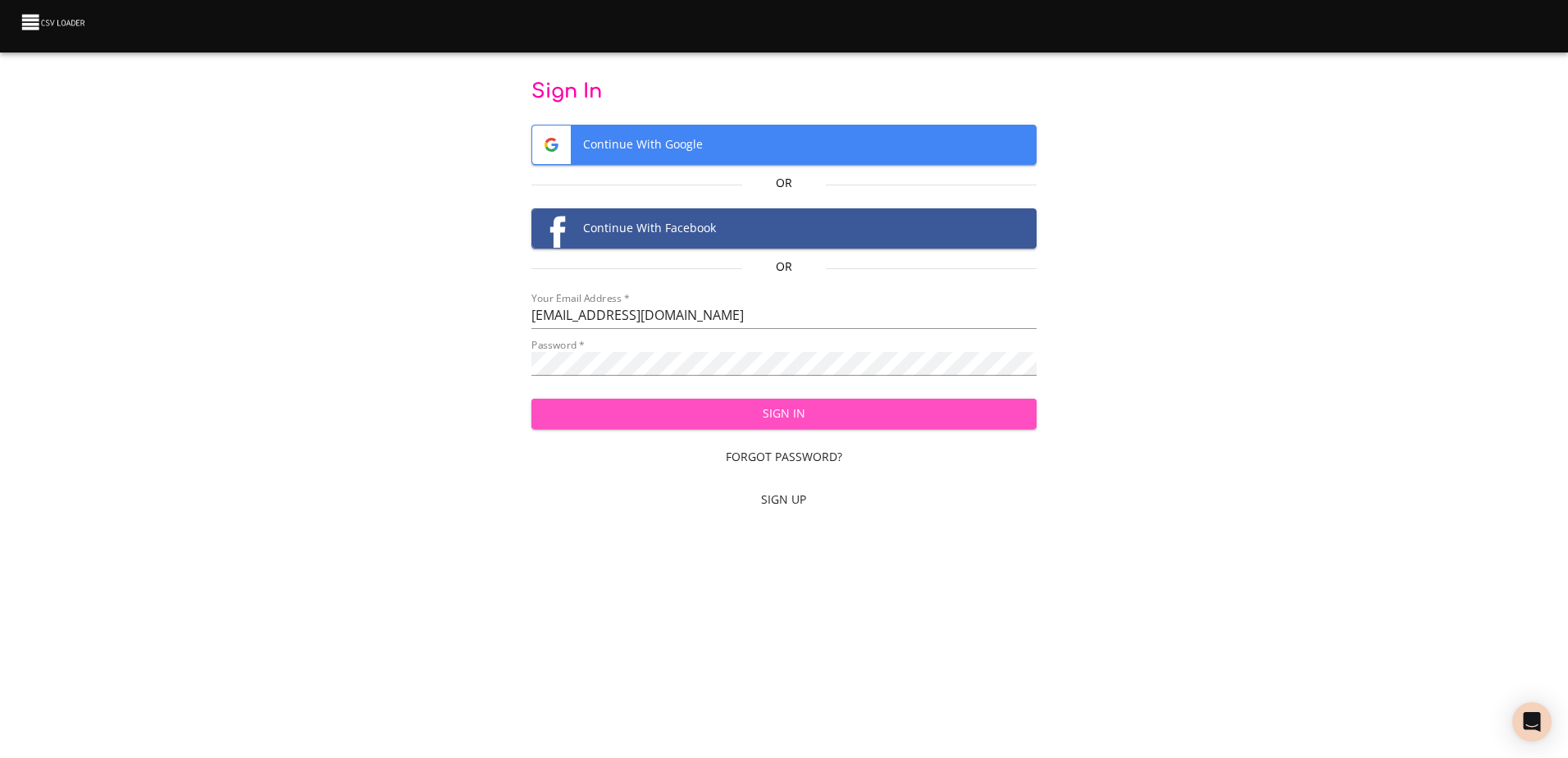
click at [634, 418] on span "Sign In" at bounding box center [784, 413] width 479 height 20
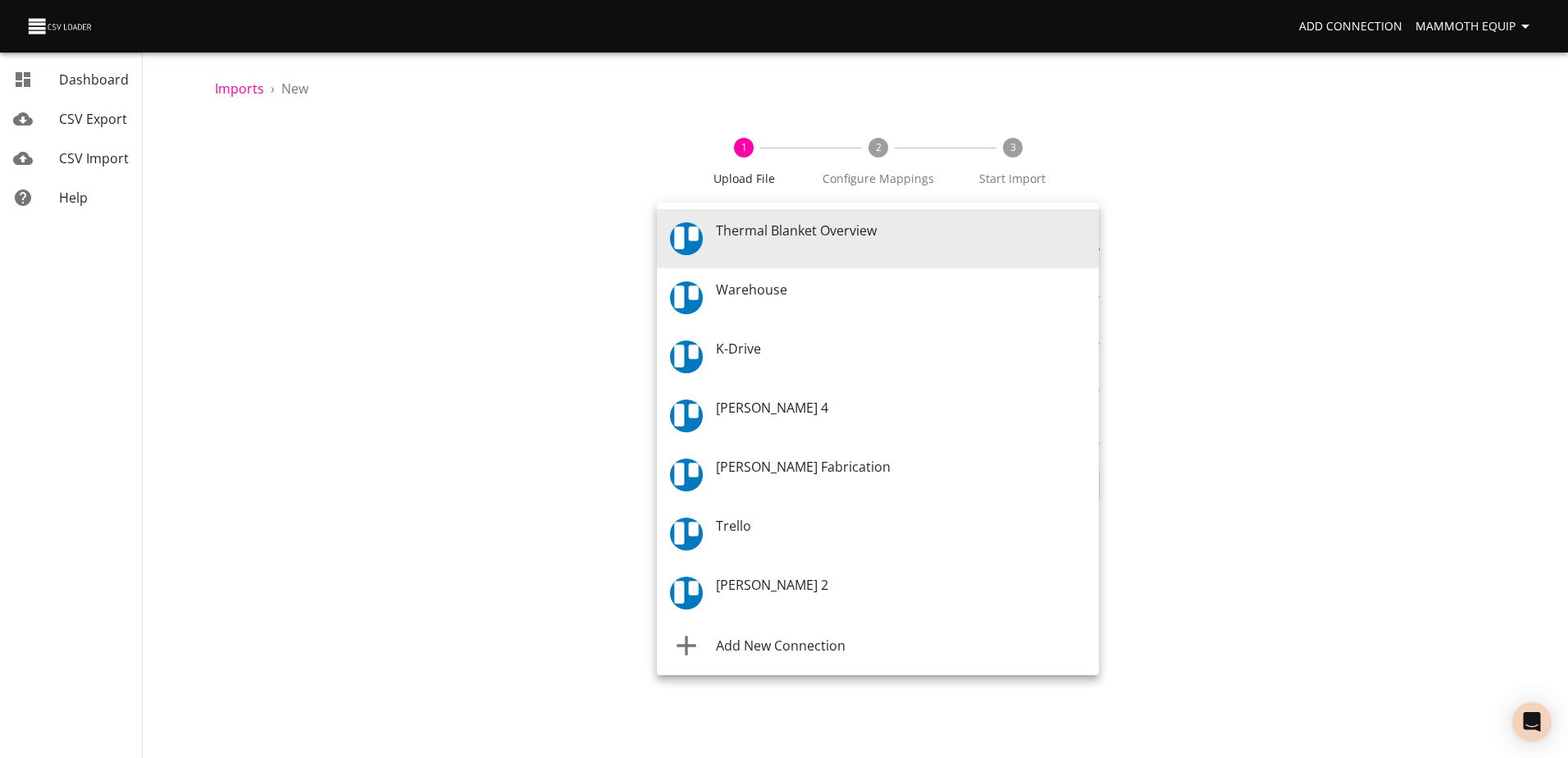
click at [1085, 240] on body "Add Connection Mammoth Equip Dashboard CSV Export CSV Import Help Imports › New…" at bounding box center [784, 379] width 1568 height 758
click at [883, 295] on div "Warehouse" at bounding box center [900, 299] width 370 height 37
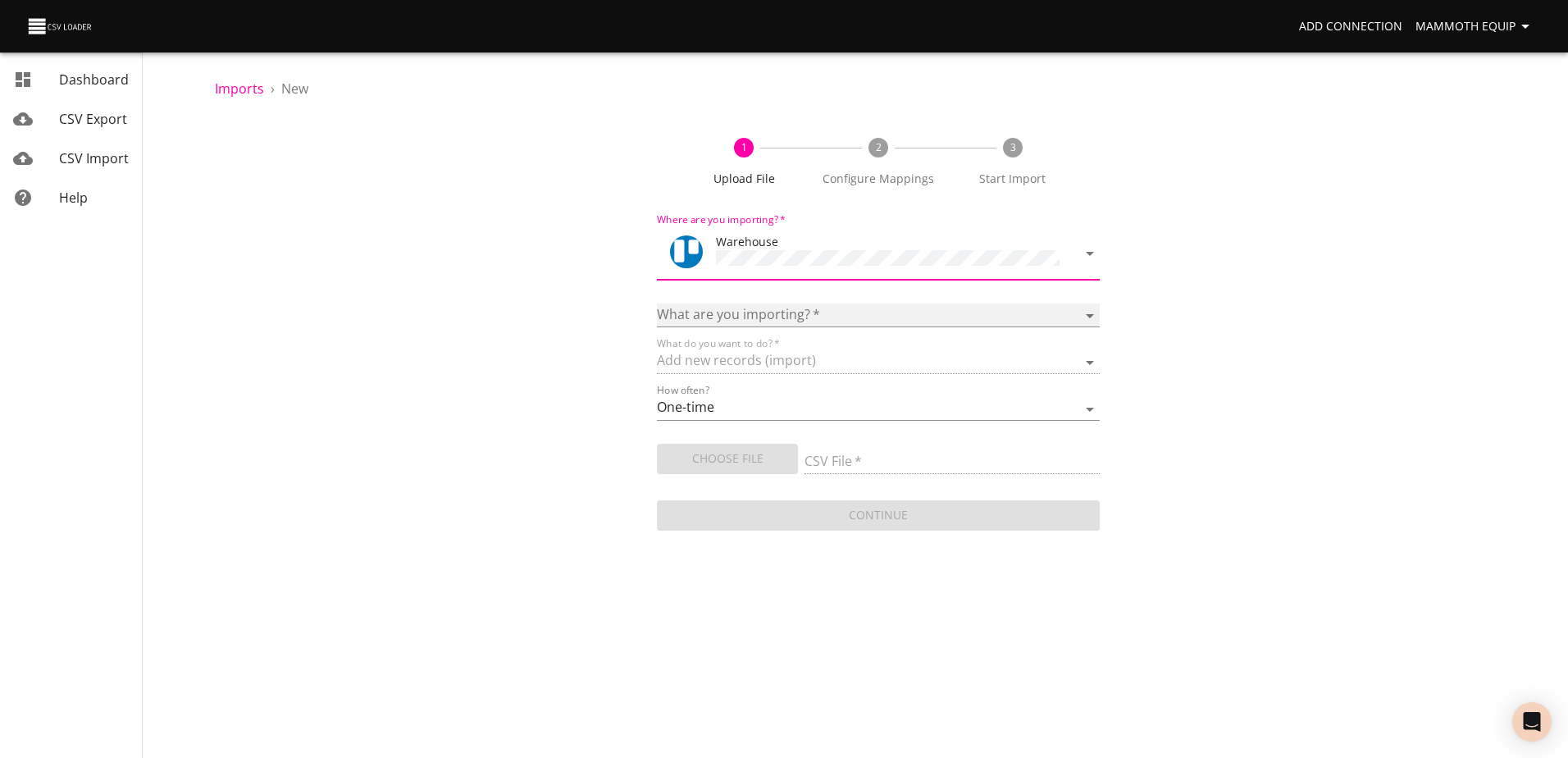
click at [1085, 308] on select "Boards Cards Checkitems Checklists" at bounding box center [877, 315] width 442 height 24
select select "cards"
click at [656, 304] on select "Boards Cards Checkitems Checklists" at bounding box center [877, 315] width 442 height 24
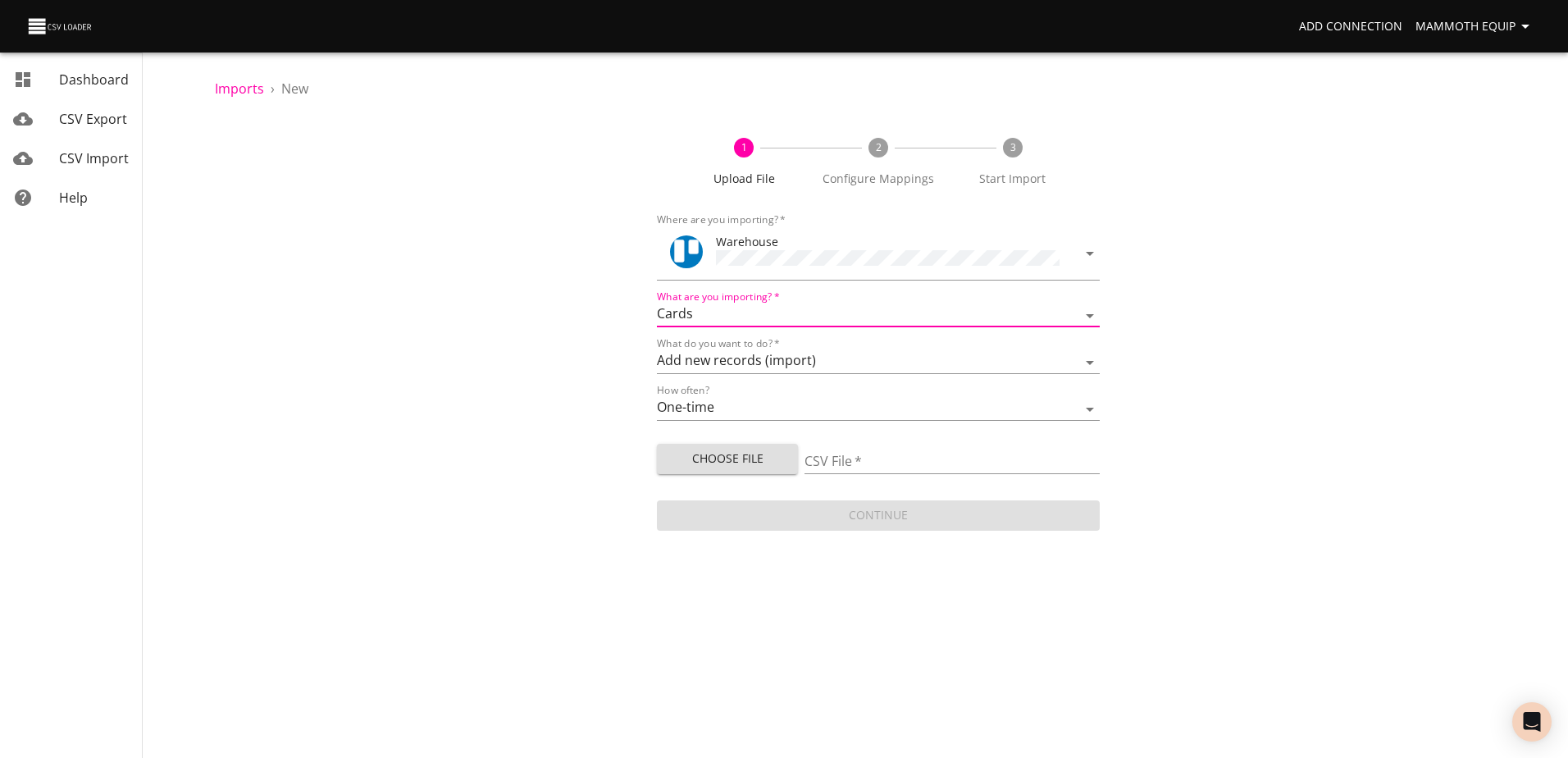
click at [706, 465] on span "Choose File" at bounding box center [727, 458] width 115 height 20
type input "Import1.xlsx"
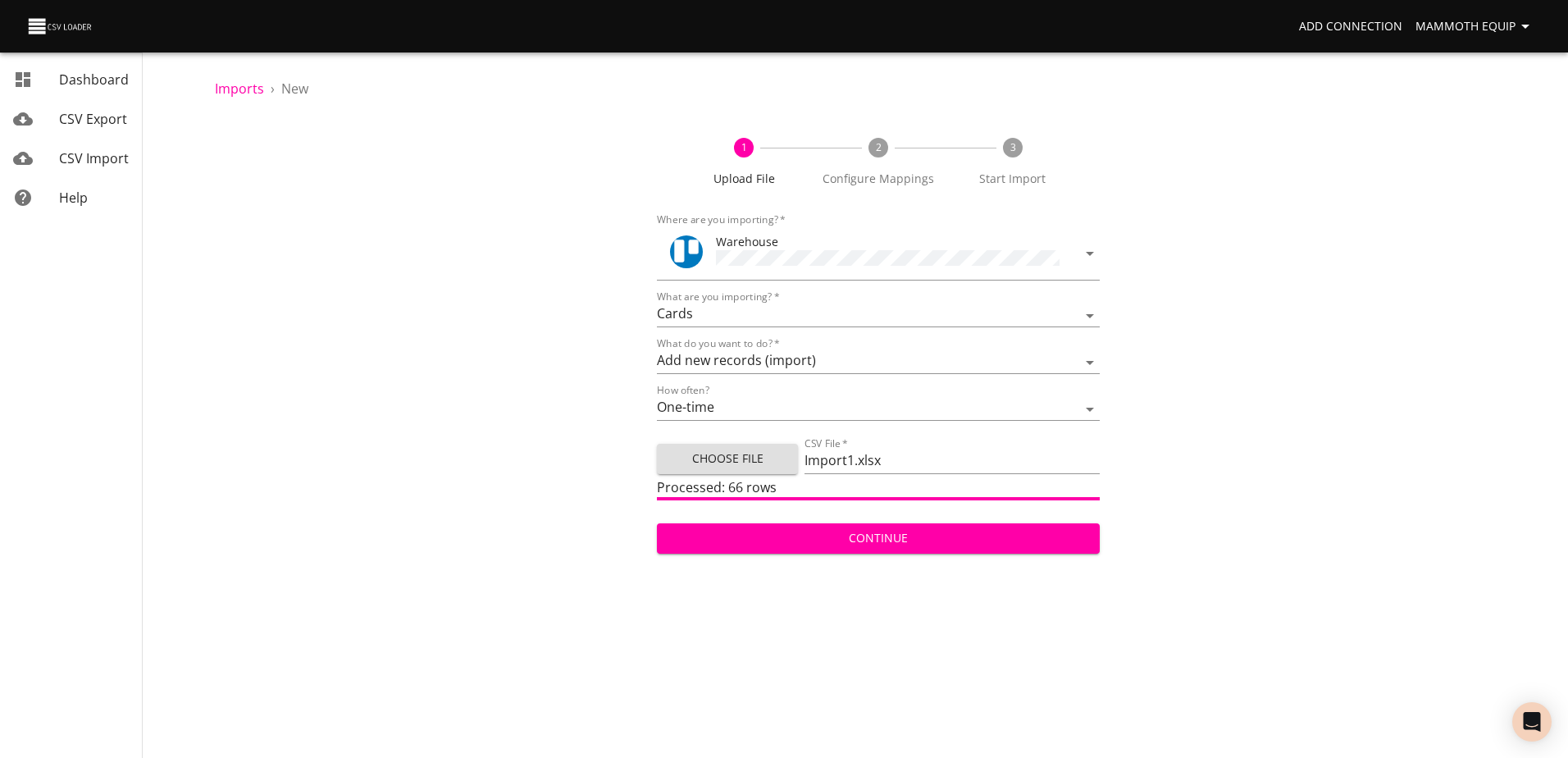
click at [827, 533] on span "Continue" at bounding box center [877, 538] width 416 height 20
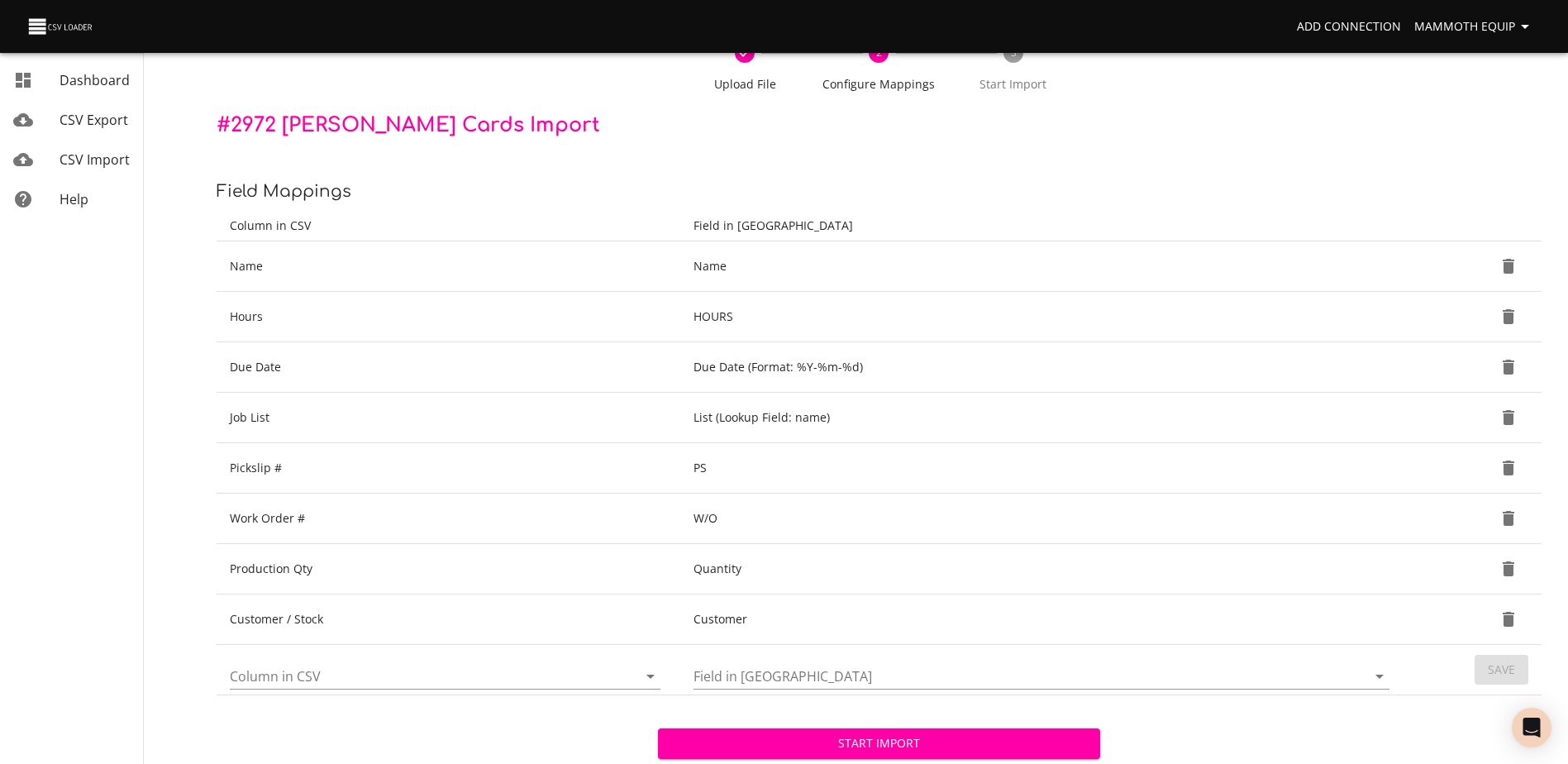
scroll to position [174, 0]
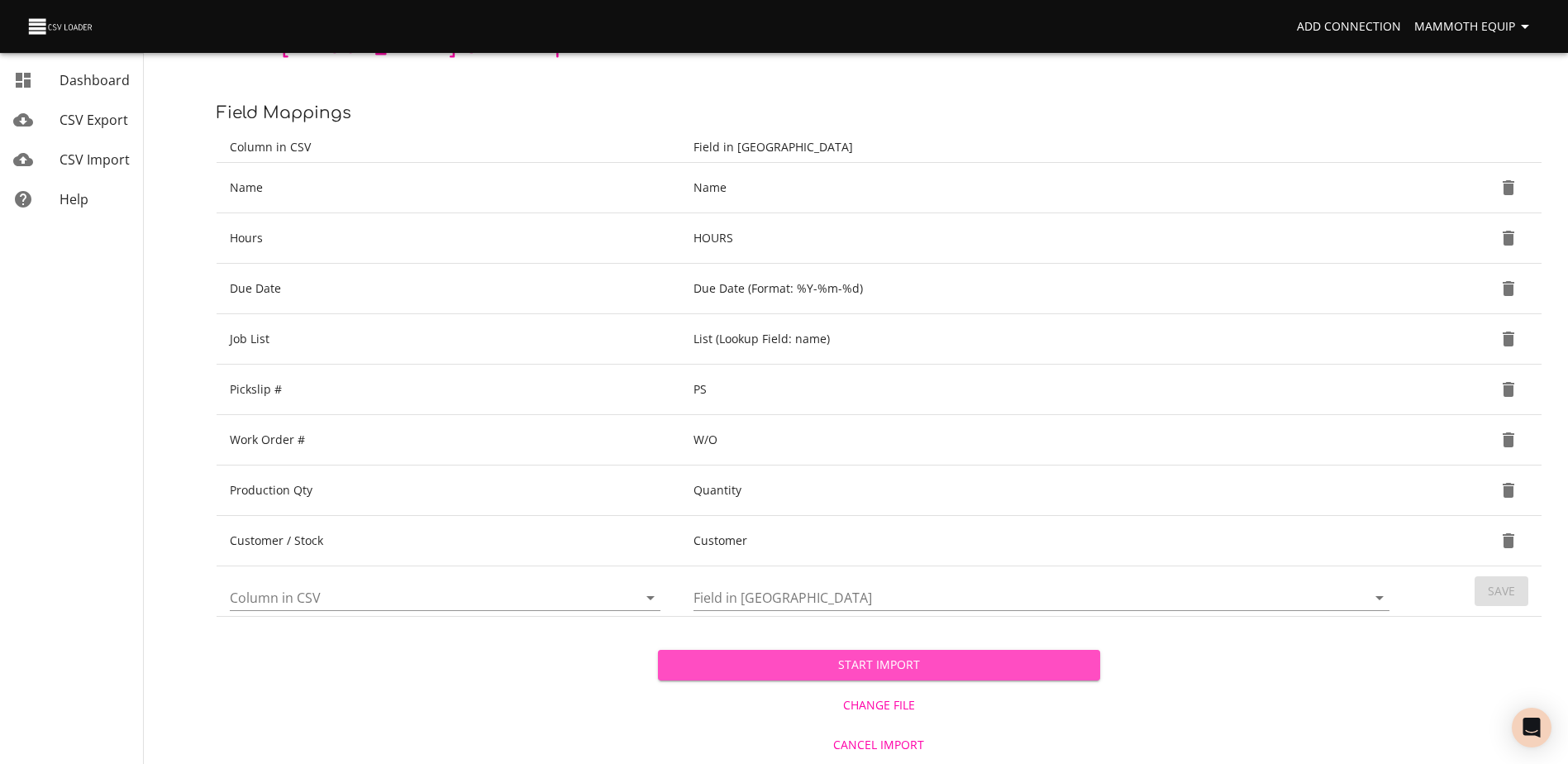
click at [709, 662] on span "Start Import" at bounding box center [878, 665] width 415 height 20
